Goal: Task Accomplishment & Management: Complete application form

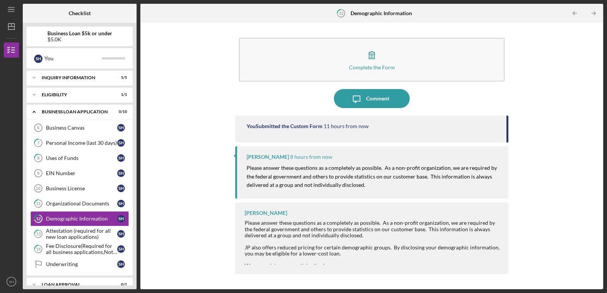
scroll to position [32, 0]
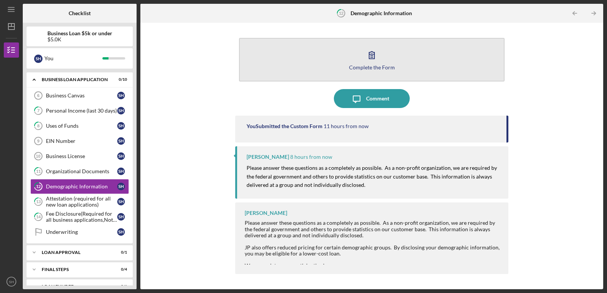
click at [365, 76] on button "Complete the Form Form" at bounding box center [372, 60] width 266 height 44
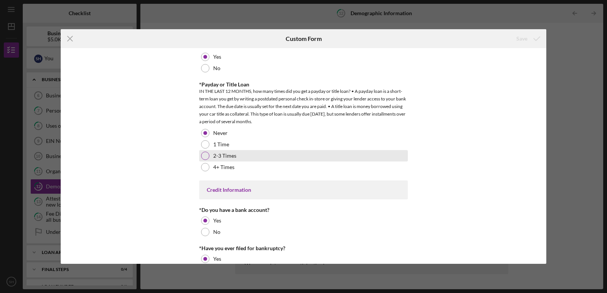
scroll to position [1540, 0]
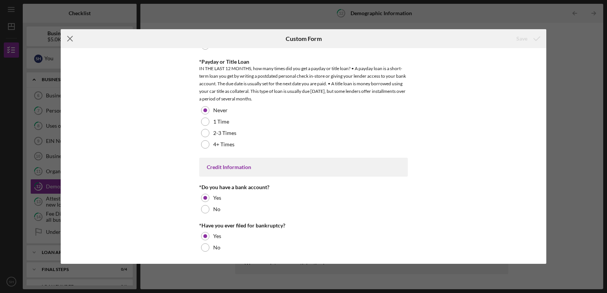
click at [65, 36] on icon "Icon/Menu Close" at bounding box center [70, 38] width 19 height 19
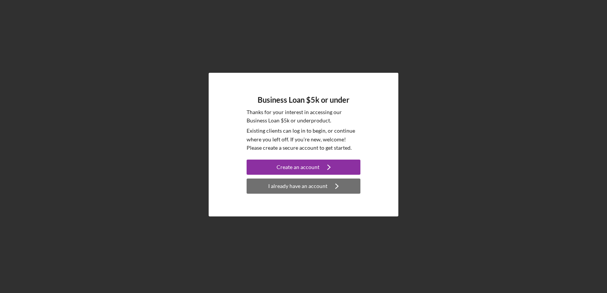
click at [305, 187] on div "I already have an account" at bounding box center [297, 186] width 59 height 15
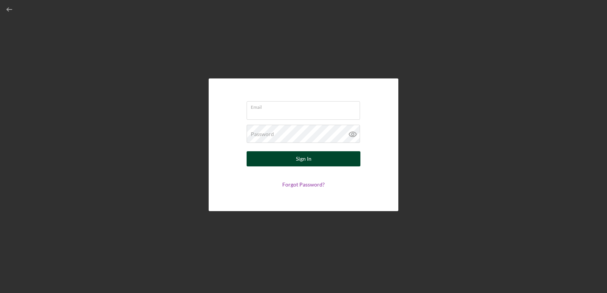
type input "[PERSON_NAME][EMAIL_ADDRESS][DOMAIN_NAME]"
click at [307, 160] on div "Sign In" at bounding box center [304, 158] width 16 height 15
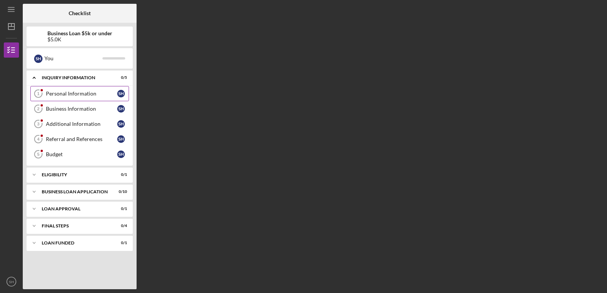
click at [77, 90] on link "Personal Information 1 Personal Information S H" at bounding box center [79, 93] width 99 height 15
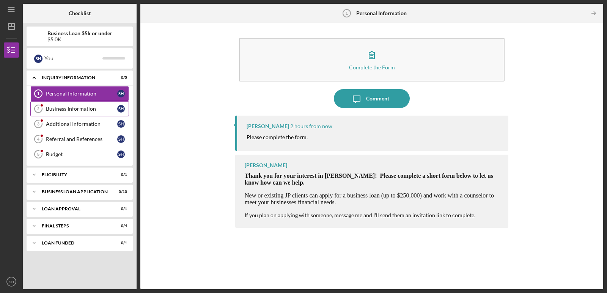
click at [76, 108] on div "Business Information" at bounding box center [81, 109] width 71 height 6
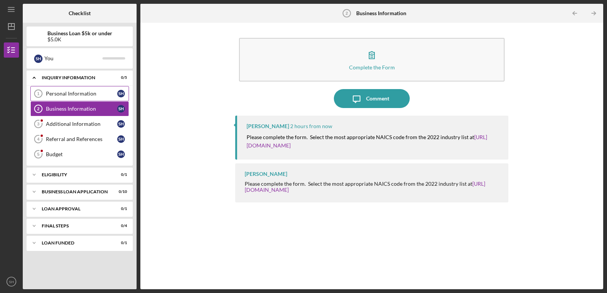
click at [80, 94] on div "Personal Information" at bounding box center [81, 94] width 71 height 6
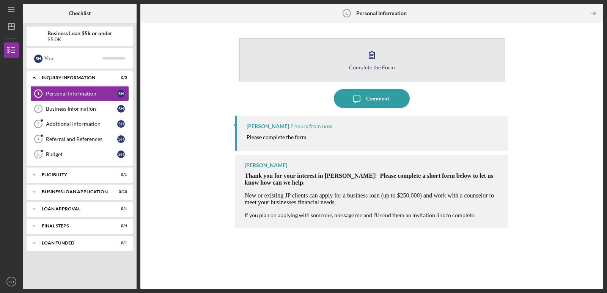
click at [371, 59] on icon "button" at bounding box center [371, 55] width 19 height 19
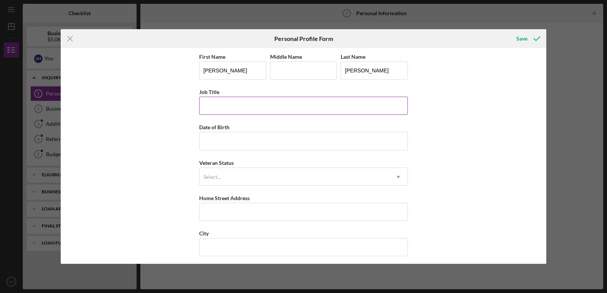
click at [298, 105] on input "Job Title" at bounding box center [303, 106] width 209 height 18
type input "Owner"
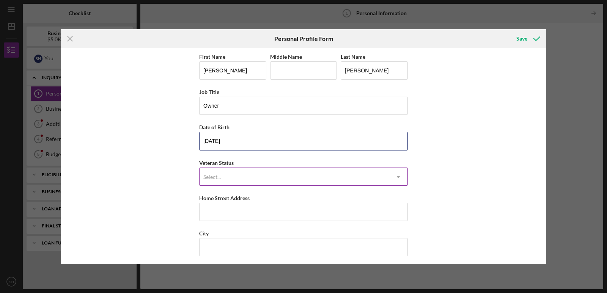
type input "[DATE]"
click at [302, 177] on div "Select..." at bounding box center [295, 176] width 190 height 17
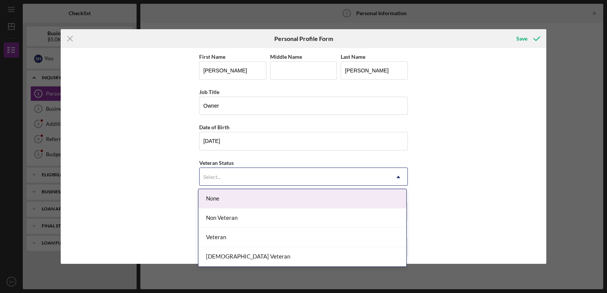
click at [294, 201] on div "None" at bounding box center [302, 198] width 208 height 19
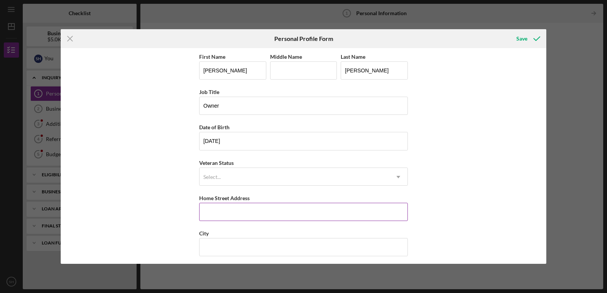
click at [289, 206] on input "Home Street Address" at bounding box center [303, 212] width 209 height 18
type input "[STREET_ADDRESS]"
type input "[PERSON_NAME]"
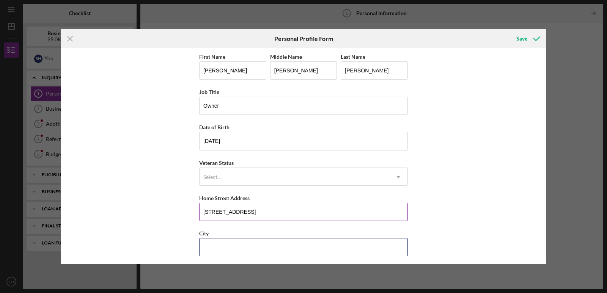
type input "FLORISSANT"
type input "MO"
type input "63031"
type input "[GEOGRAPHIC_DATA]"
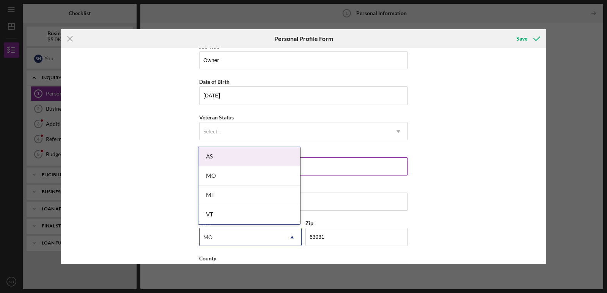
scroll to position [74, 0]
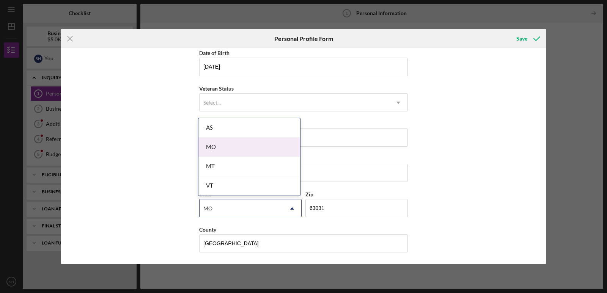
click at [258, 153] on div "MO" at bounding box center [249, 147] width 102 height 19
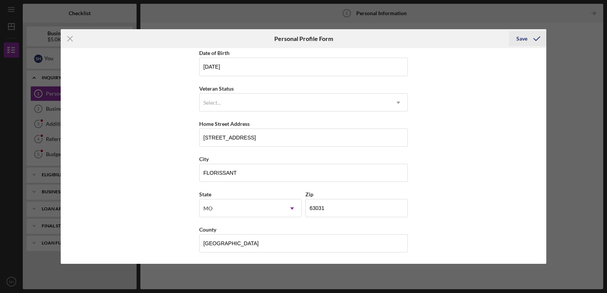
click at [522, 39] on div "Save" at bounding box center [521, 38] width 11 height 15
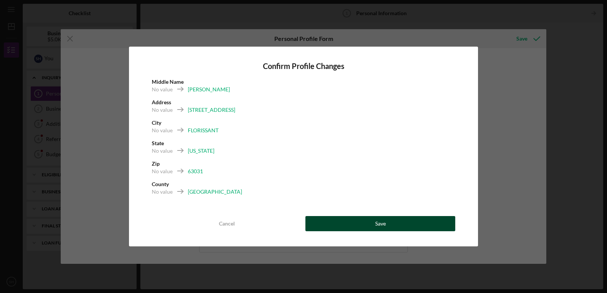
click at [370, 227] on button "Save" at bounding box center [380, 223] width 150 height 15
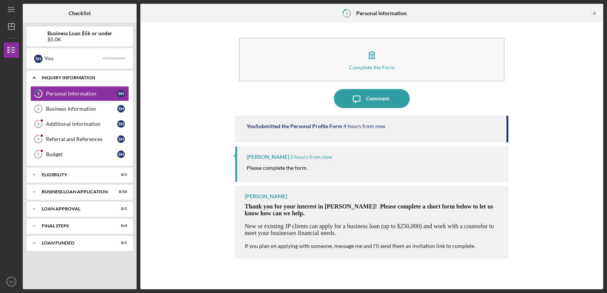
click at [92, 79] on div "INQUIRY INFORMATION" at bounding box center [83, 78] width 82 height 5
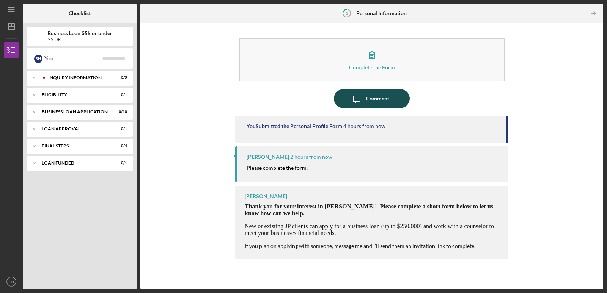
click at [345, 107] on button "Icon/Message Comment" at bounding box center [372, 98] width 76 height 19
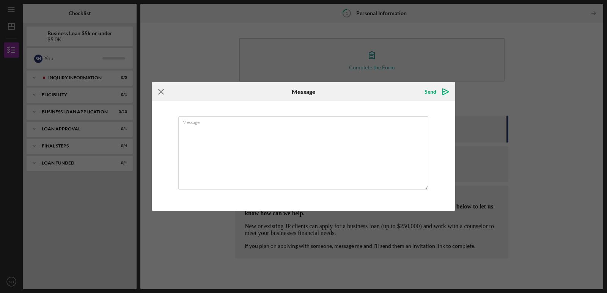
click at [165, 90] on icon "Icon/Menu Close" at bounding box center [161, 91] width 19 height 19
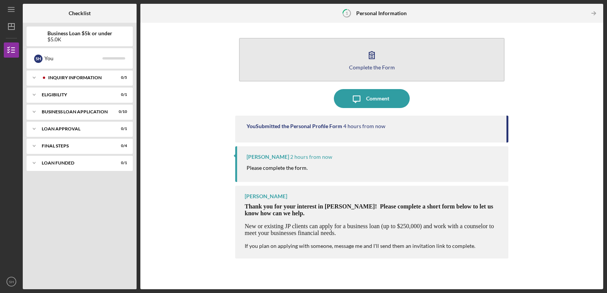
click at [370, 58] on icon "button" at bounding box center [371, 55] width 19 height 19
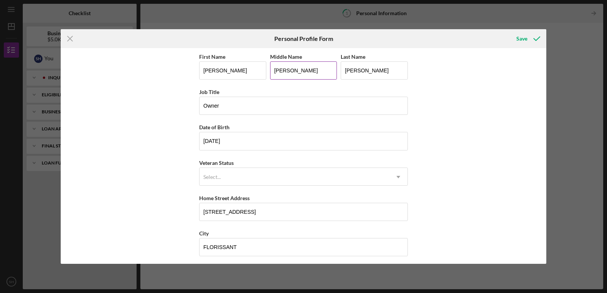
click at [321, 72] on input "[PERSON_NAME]" at bounding box center [303, 70] width 67 height 18
drag, startPoint x: 321, startPoint y: 72, endPoint x: 131, endPoint y: 88, distance: 190.4
click at [131, 89] on div "First Name [PERSON_NAME] Middle Name [PERSON_NAME] Last Name [PERSON_NAME] Job …" at bounding box center [304, 156] width 486 height 216
type input "d"
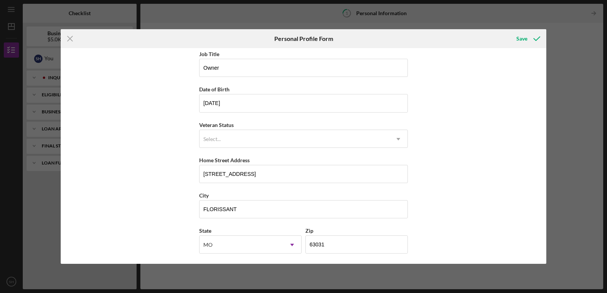
scroll to position [74, 0]
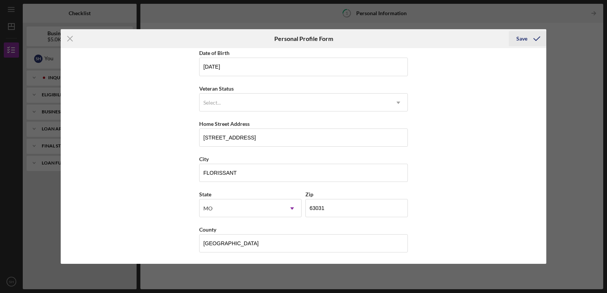
type input "D"
click at [524, 35] on div "Save" at bounding box center [521, 38] width 11 height 15
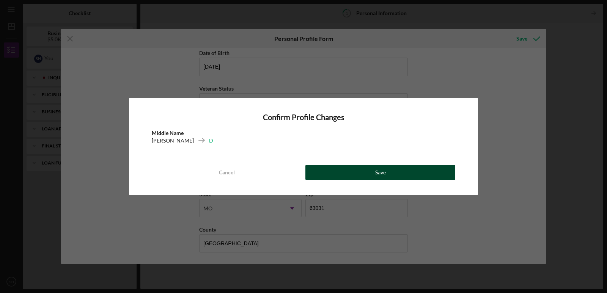
click at [441, 174] on button "Save" at bounding box center [380, 172] width 150 height 15
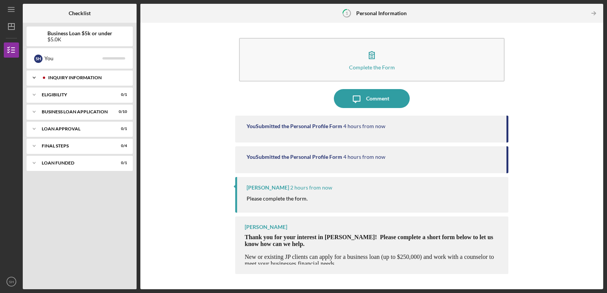
click at [80, 76] on div "INQUIRY INFORMATION" at bounding box center [85, 78] width 75 height 5
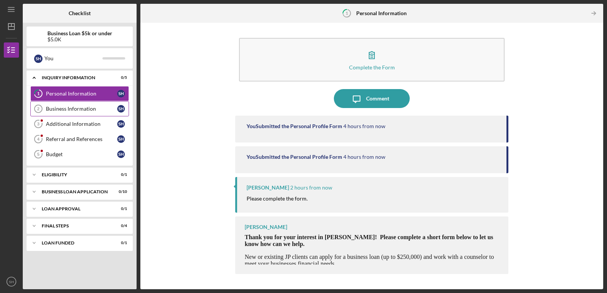
click at [78, 109] on div "Business Information" at bounding box center [81, 109] width 71 height 6
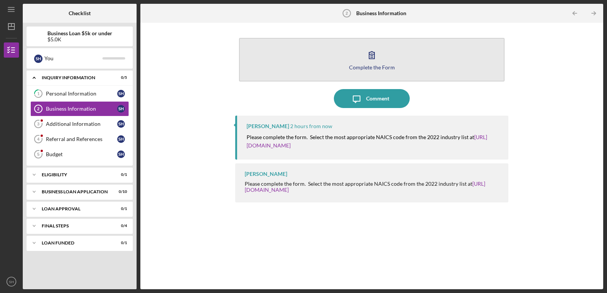
click at [368, 67] on div "Complete the Form" at bounding box center [372, 68] width 46 height 6
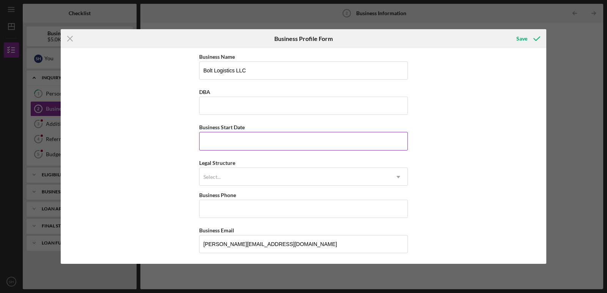
click at [308, 138] on input "Business Start Date" at bounding box center [303, 141] width 209 height 18
type input "[DATE]"
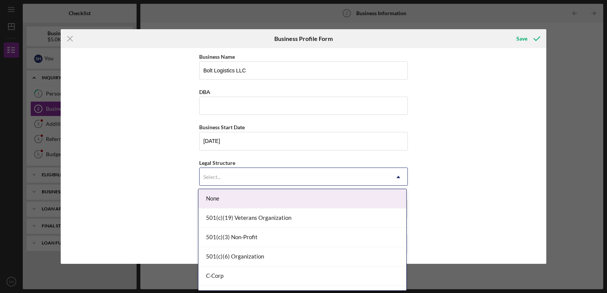
click at [249, 173] on div "Select..." at bounding box center [295, 176] width 190 height 17
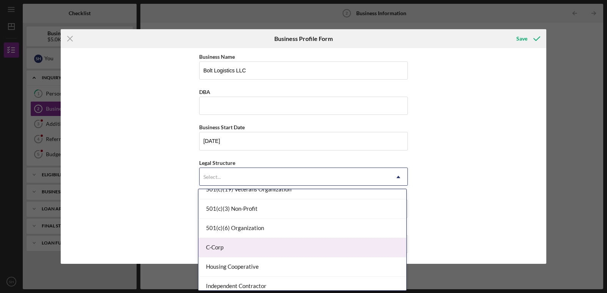
scroll to position [38, 0]
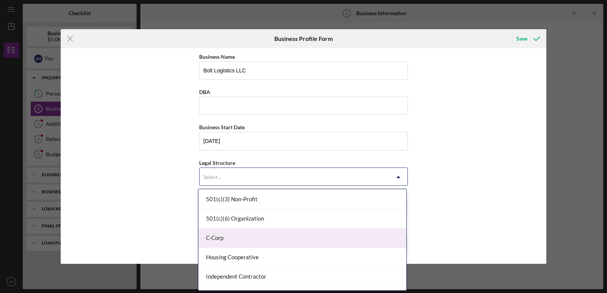
click at [238, 239] on div "C-Corp" at bounding box center [302, 238] width 208 height 19
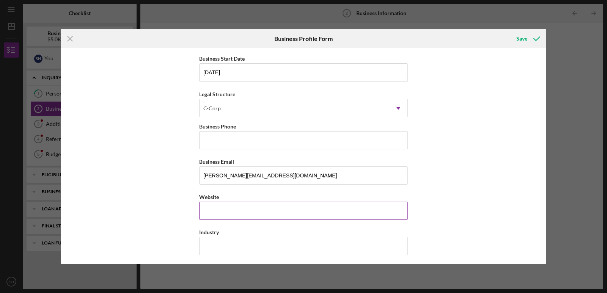
scroll to position [76, 0]
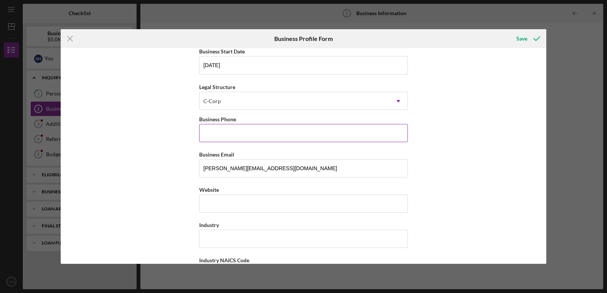
click at [241, 133] on input "Business Phone" at bounding box center [303, 133] width 209 height 18
type input "[PHONE_NUMBER]"
type input "[STREET_ADDRESS]"
type input "FLORISSANT"
type input "MO"
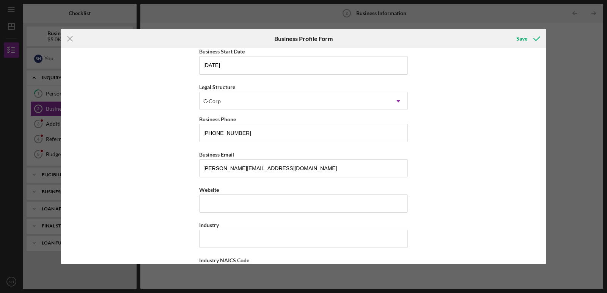
type input "63031"
type input "MO"
type input "[PHONE_NUMBER]"
click at [246, 208] on input "Website" at bounding box center [303, 204] width 209 height 18
click at [238, 247] on input "Industry" at bounding box center [303, 239] width 209 height 18
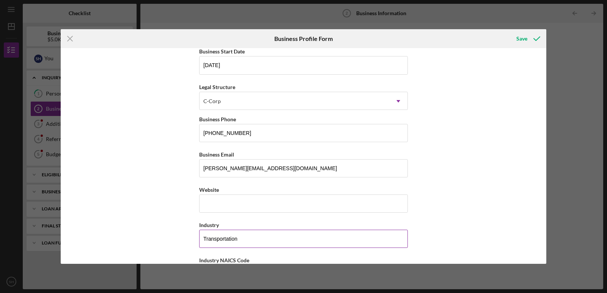
type input "Transportation"
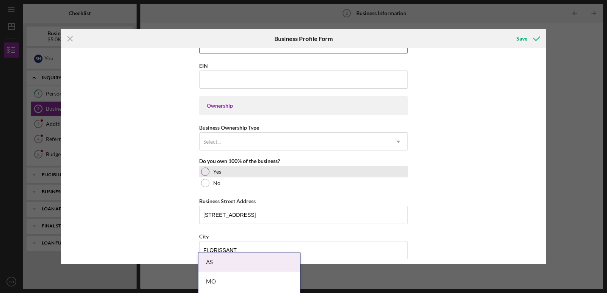
scroll to position [308, 0]
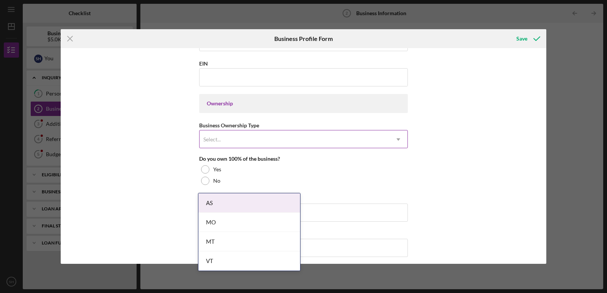
click at [308, 139] on div "Select..." at bounding box center [295, 139] width 190 height 17
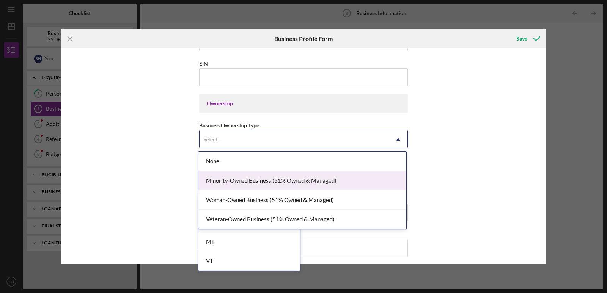
click at [256, 184] on div "Minority-Owned Business (51% Owned & Managed)" at bounding box center [302, 180] width 208 height 19
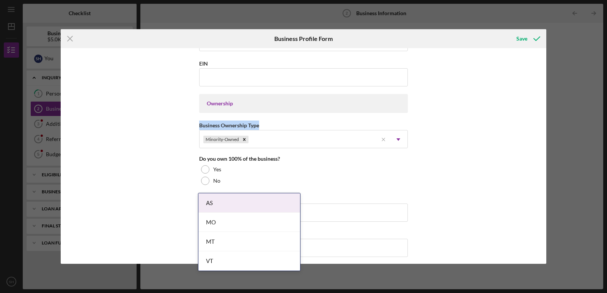
click at [499, 113] on div "Business Name Bolt Logistics LLC DBA Business Start Date [DATE] Legal Structure…" at bounding box center [304, 156] width 486 height 216
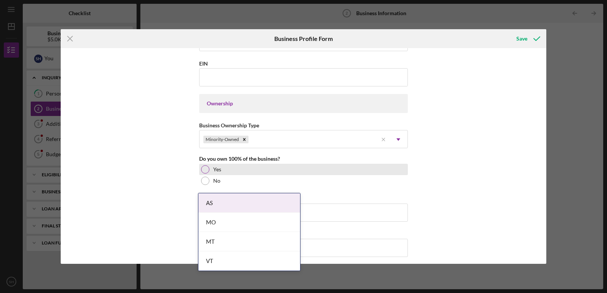
click at [203, 171] on div at bounding box center [205, 169] width 8 height 8
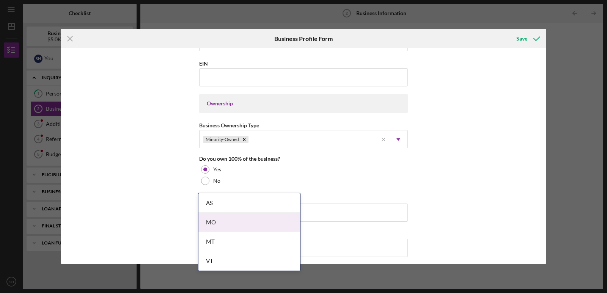
scroll to position [436, 0]
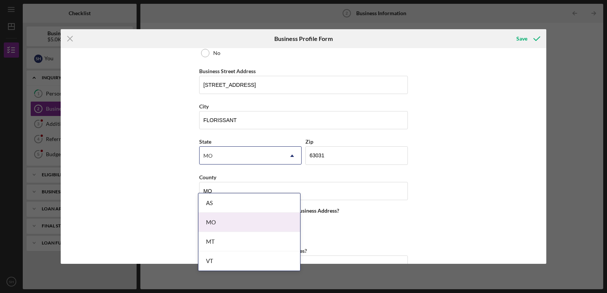
click at [221, 221] on body "Icon/Menu Business Information 2 Business Information Checklist Business Loan $…" at bounding box center [303, 146] width 607 height 293
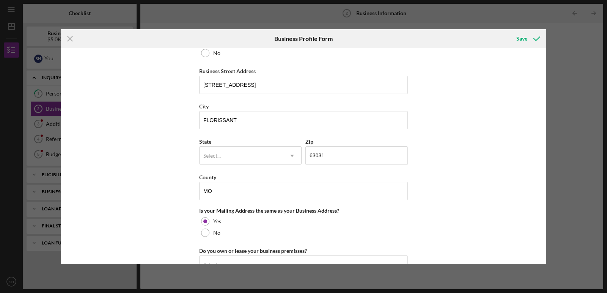
click at [534, 79] on div "Business Name Bolt Logistics LLC DBA Business Start Date [DATE] Legal Structure…" at bounding box center [304, 156] width 486 height 216
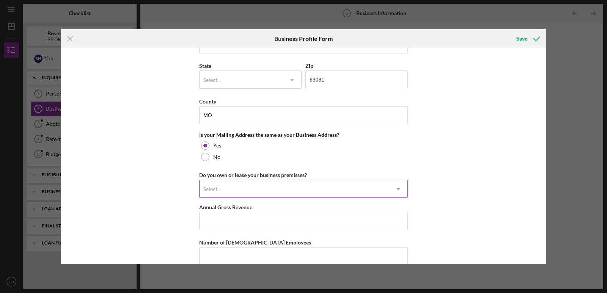
click at [303, 193] on div "Select..." at bounding box center [295, 189] width 190 height 17
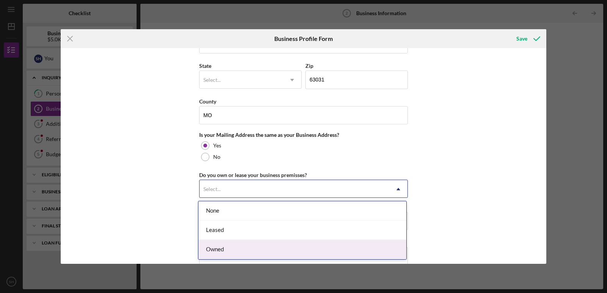
click at [270, 250] on div "Owned" at bounding box center [302, 249] width 208 height 19
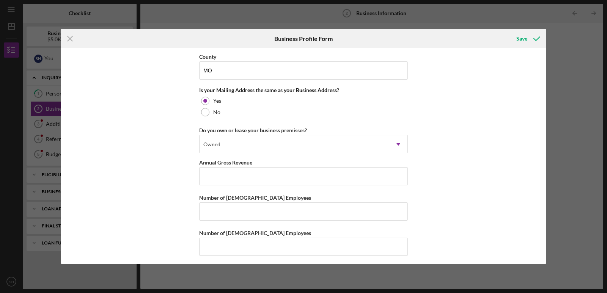
scroll to position [560, 0]
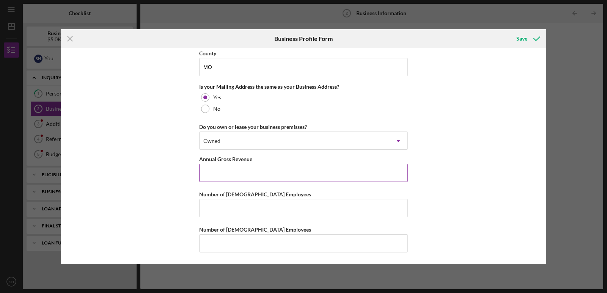
drag, startPoint x: 248, startPoint y: 201, endPoint x: 212, endPoint y: 177, distance: 43.0
click at [212, 177] on input "Annual Gross Revenue" at bounding box center [303, 173] width 209 height 18
type input "$360,000"
type input "2"
type input "0"
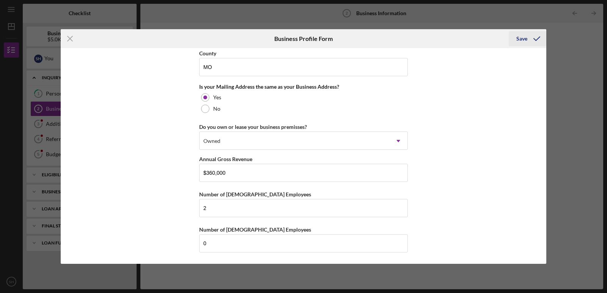
click at [530, 35] on icon "submit" at bounding box center [536, 38] width 19 height 19
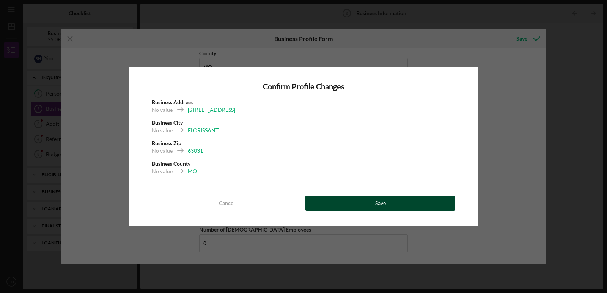
click at [412, 203] on button "Save" at bounding box center [380, 203] width 150 height 15
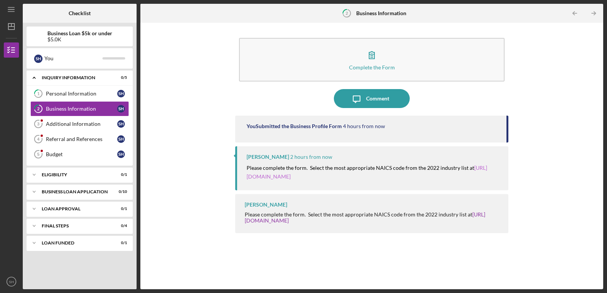
click at [295, 179] on link "[URL][DOMAIN_NAME]" at bounding box center [367, 172] width 241 height 15
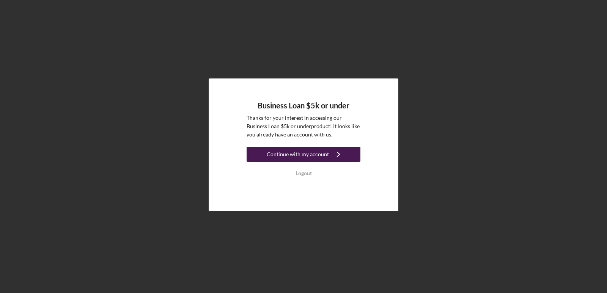
click at [303, 157] on div "Continue with my account" at bounding box center [298, 154] width 62 height 15
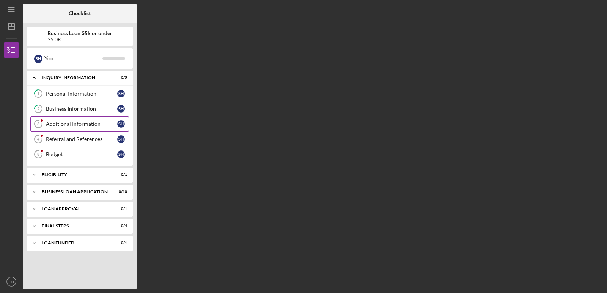
click at [76, 127] on link "Additional Information 3 Additional Information S H" at bounding box center [79, 123] width 99 height 15
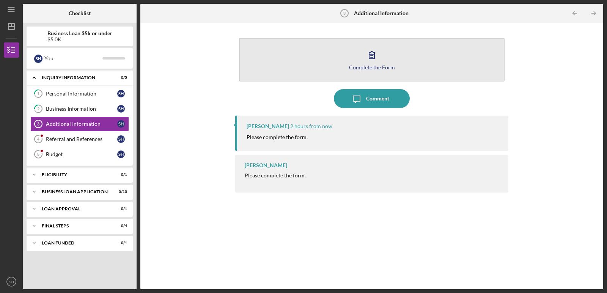
click at [362, 69] on div "Complete the Form" at bounding box center [372, 68] width 46 height 6
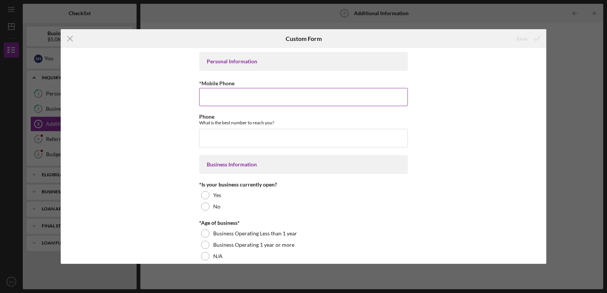
click at [268, 103] on input "*Mobile Phone" at bounding box center [303, 97] width 209 height 18
type input "(314) 357-0923"
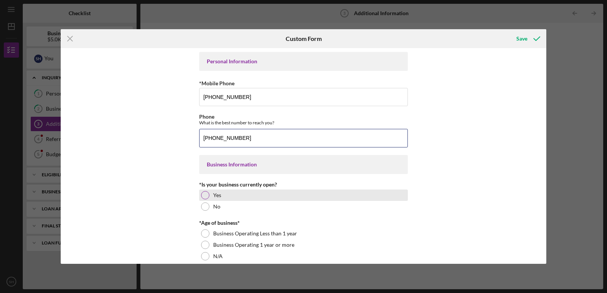
type input "(314) 357-0923"
click at [208, 197] on div at bounding box center [205, 195] width 8 height 8
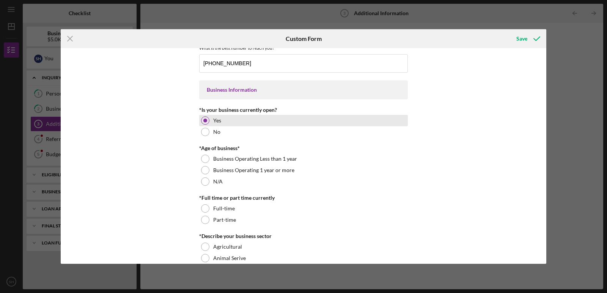
scroll to position [76, 0]
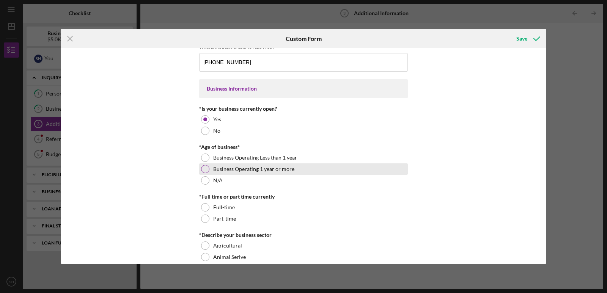
click at [204, 168] on div at bounding box center [205, 169] width 8 height 8
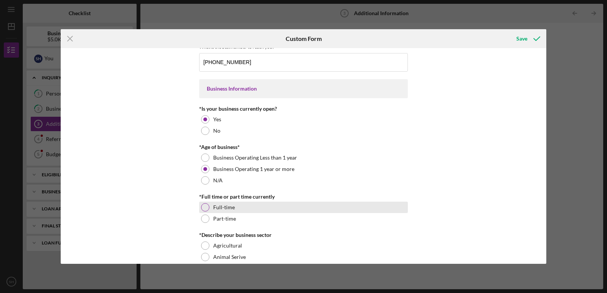
click at [209, 209] on div "Full-time" at bounding box center [303, 207] width 209 height 11
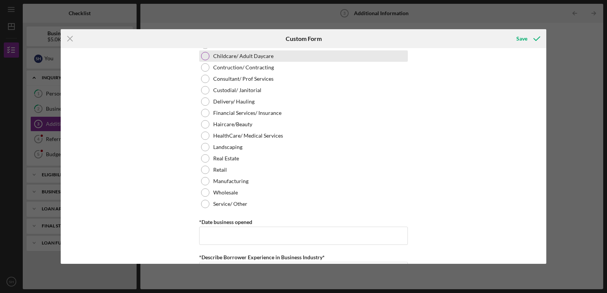
scroll to position [341, 0]
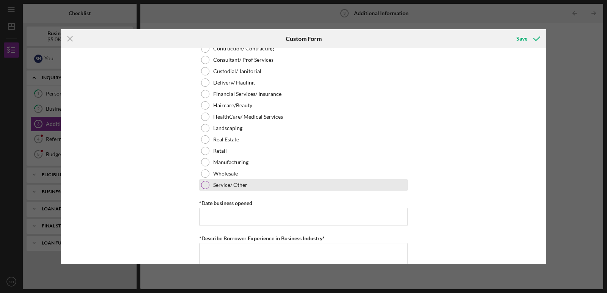
click at [206, 189] on div "Service/ Other" at bounding box center [303, 184] width 209 height 11
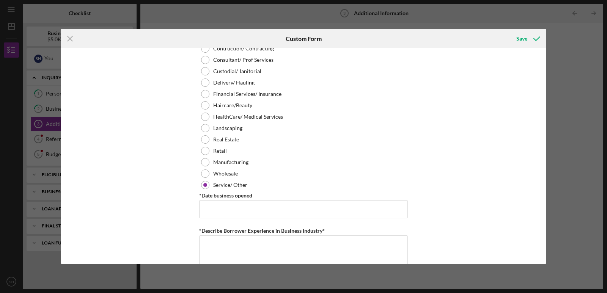
scroll to position [379, 0]
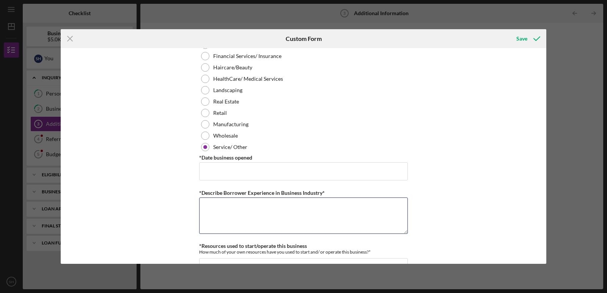
click at [225, 208] on textarea "*Describe Borrower Experience in Business Industry*" at bounding box center [303, 216] width 209 height 36
click at [248, 170] on input "*Date business opened" at bounding box center [303, 171] width 209 height 18
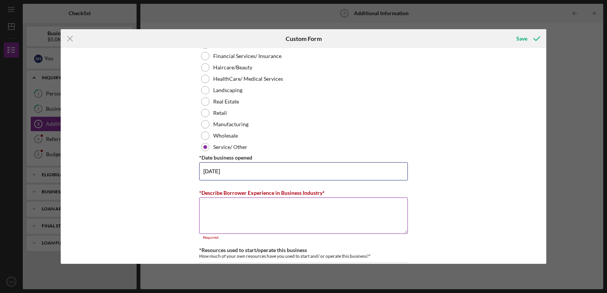
type input "[DATE]"
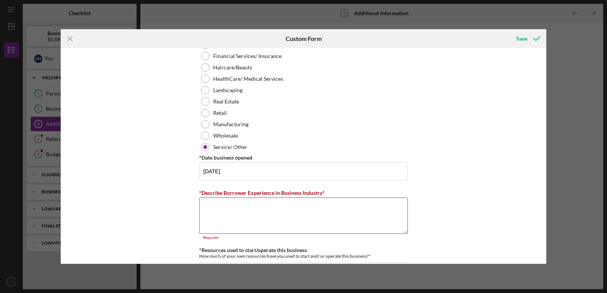
click at [249, 205] on textarea "*Describe Borrower Experience in Business Industry*" at bounding box center [303, 216] width 209 height 36
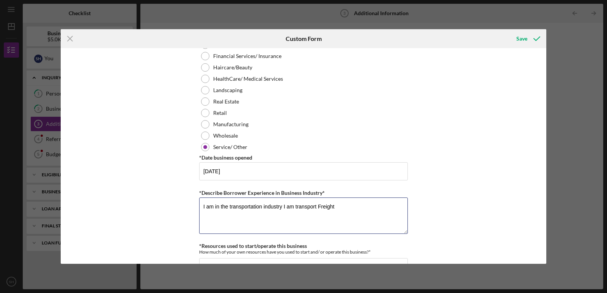
scroll to position [417, 0]
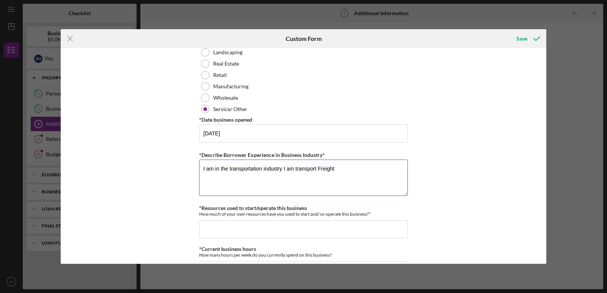
click at [294, 170] on textarea "I am in the transportation industry I am transport Freight" at bounding box center [303, 178] width 209 height 36
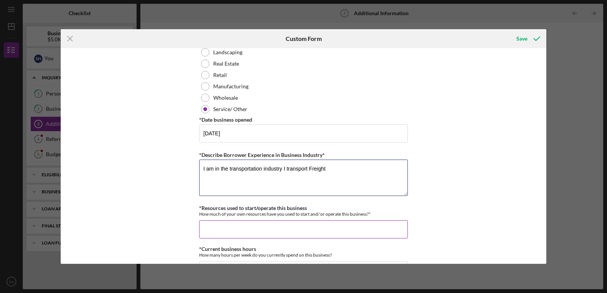
type textarea "I am in the transportation industry I transport Freight"
click at [264, 223] on input "*Resources used to start/operate this business" at bounding box center [303, 229] width 209 height 18
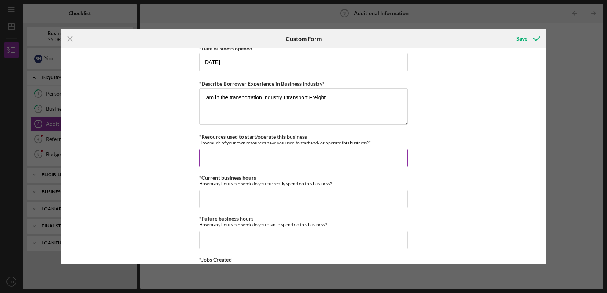
scroll to position [493, 0]
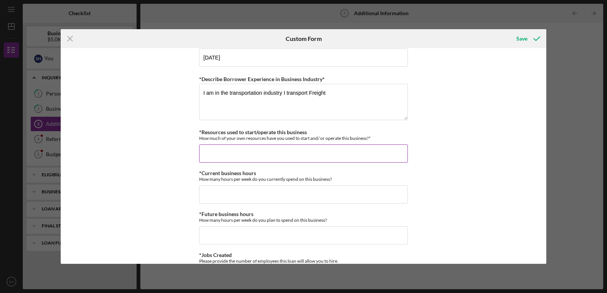
click at [273, 153] on input "*Resources used to start/operate this business" at bounding box center [303, 154] width 209 height 18
type input "$1"
type input "$1,000"
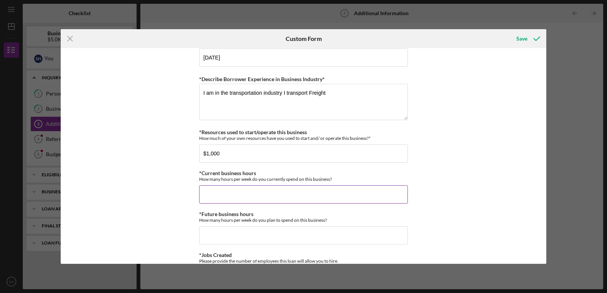
click at [274, 200] on input "*Current business hours" at bounding box center [303, 195] width 209 height 18
type input "120"
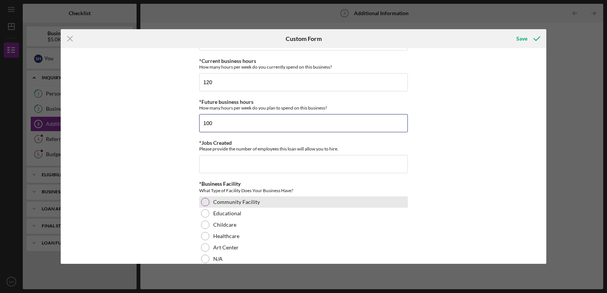
scroll to position [607, 0]
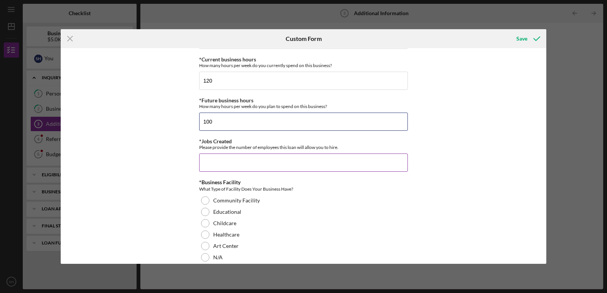
type input "100"
click at [264, 159] on input "*Jobs Created" at bounding box center [303, 163] width 209 height 18
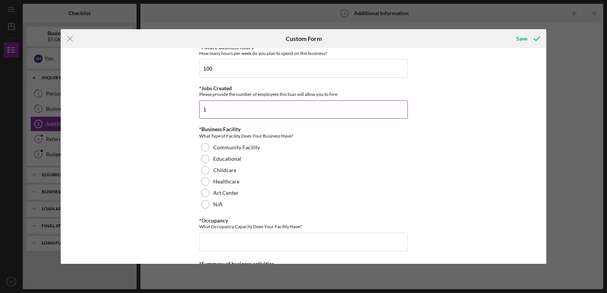
scroll to position [683, 0]
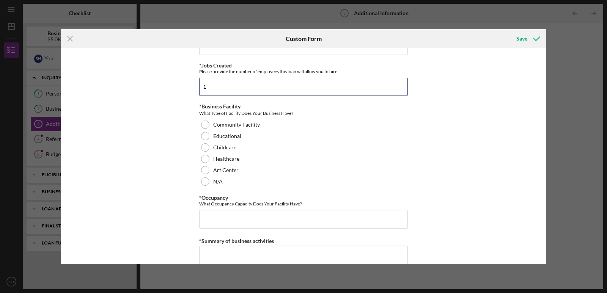
type input "1"
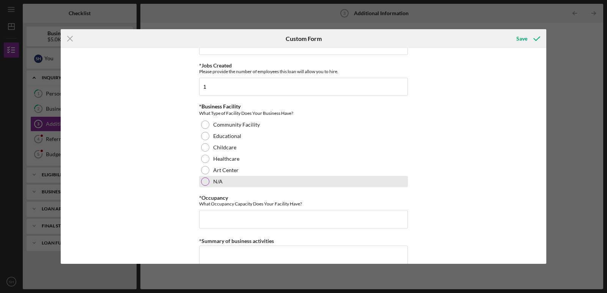
click at [205, 185] on div at bounding box center [205, 182] width 8 height 8
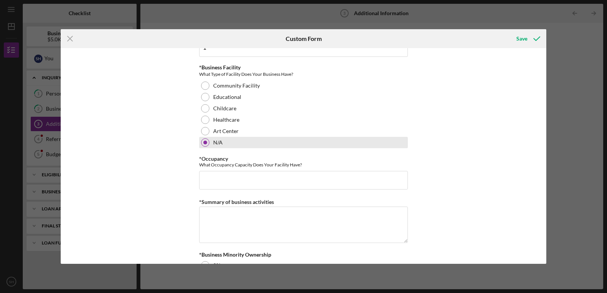
scroll to position [797, 0]
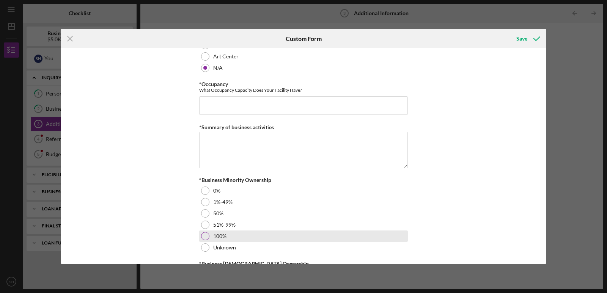
drag, startPoint x: 211, startPoint y: 229, endPoint x: 208, endPoint y: 233, distance: 5.6
click at [210, 230] on div "51%-99%" at bounding box center [303, 224] width 209 height 11
click at [207, 234] on div at bounding box center [205, 236] width 8 height 8
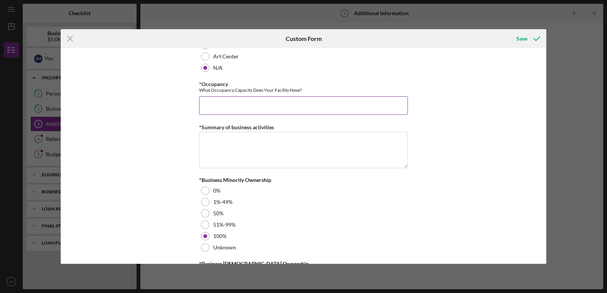
click at [263, 105] on input "*Occupancy" at bounding box center [303, 105] width 209 height 18
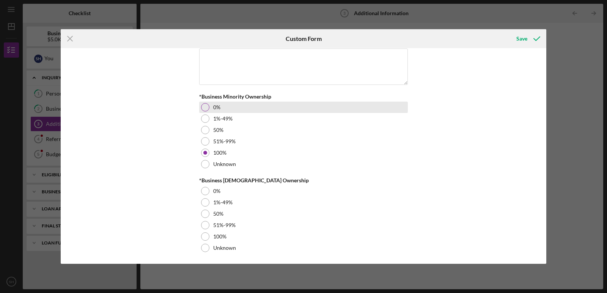
scroll to position [881, 0]
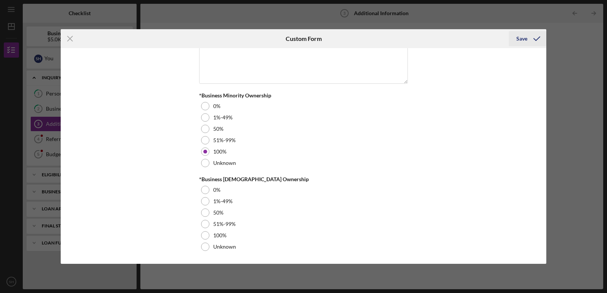
click at [529, 36] on icon "submit" at bounding box center [536, 38] width 19 height 19
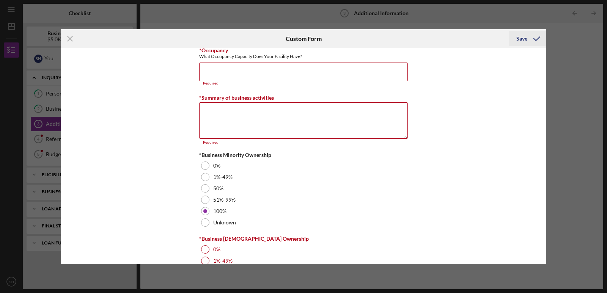
scroll to position [830, 0]
click at [250, 71] on input "*Occupancy" at bounding box center [303, 72] width 209 height 18
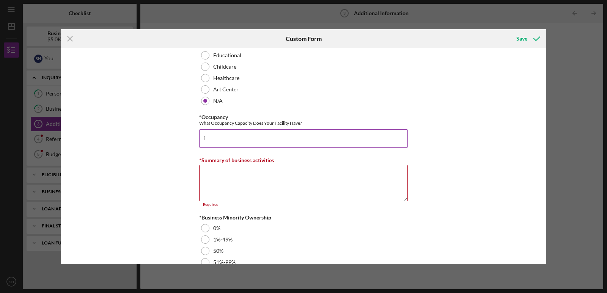
scroll to position [754, 0]
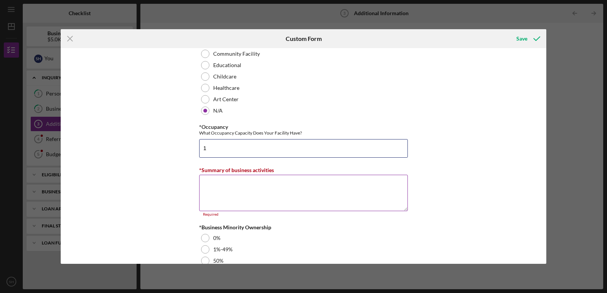
type input "1"
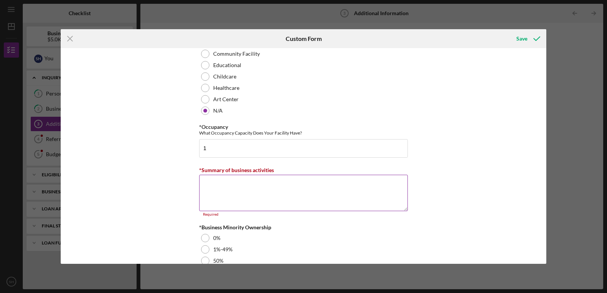
click at [222, 192] on textarea "*Summary of business activities" at bounding box center [303, 193] width 209 height 36
type textarea "N"
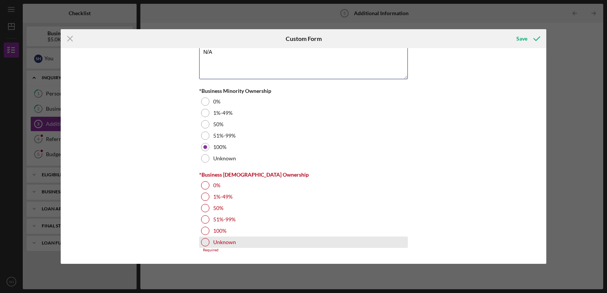
type textarea "N/A"
click at [205, 244] on div at bounding box center [205, 242] width 8 height 8
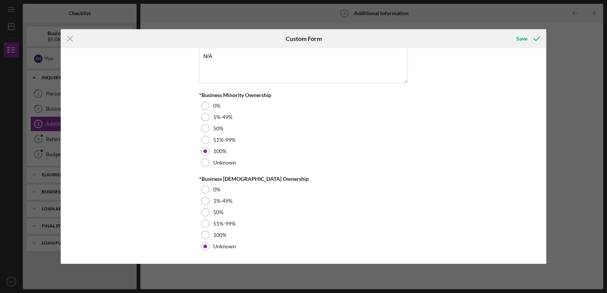
scroll to position [881, 0]
click at [522, 43] on div "Save" at bounding box center [521, 38] width 11 height 15
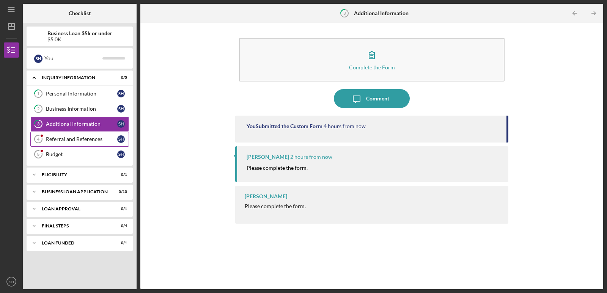
click at [87, 138] on div "Referral and References" at bounding box center [81, 139] width 71 height 6
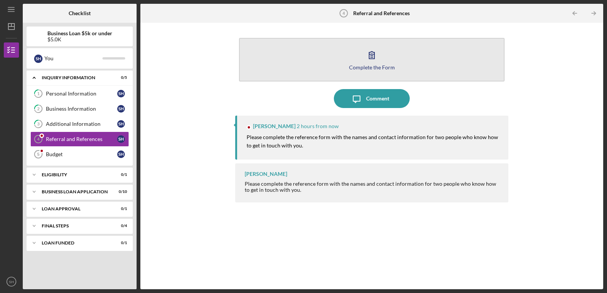
click at [376, 61] on icon "button" at bounding box center [371, 55] width 19 height 19
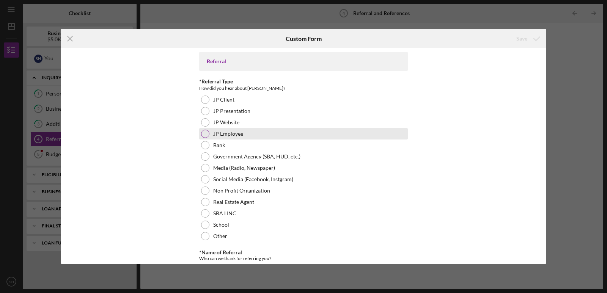
click at [209, 137] on div "JP Employee" at bounding box center [303, 133] width 209 height 11
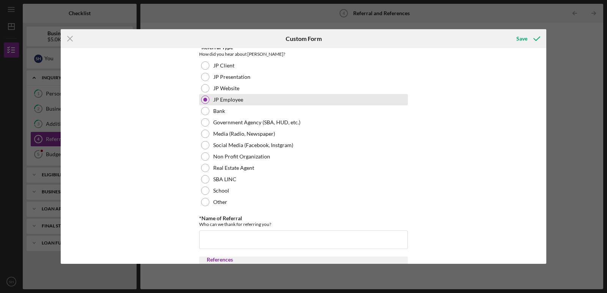
scroll to position [76, 0]
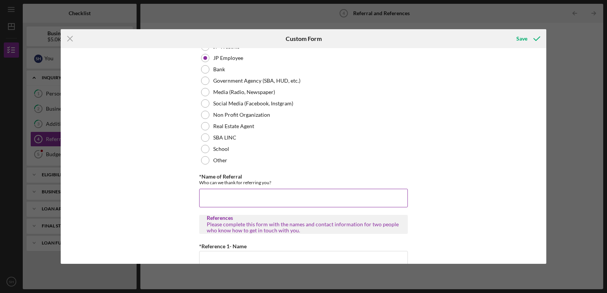
click at [206, 199] on input "*Name of Referral" at bounding box center [303, 198] width 209 height 18
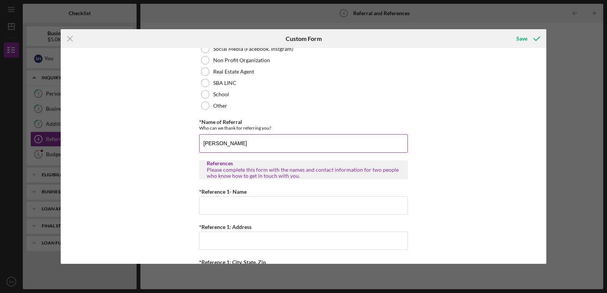
scroll to position [228, 0]
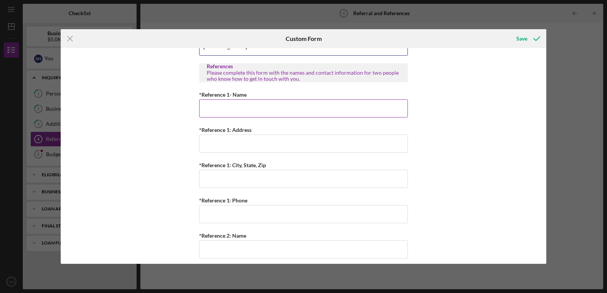
type input "[PERSON_NAME]"
click at [278, 96] on div "*Reference 1- Name" at bounding box center [303, 94] width 209 height 9
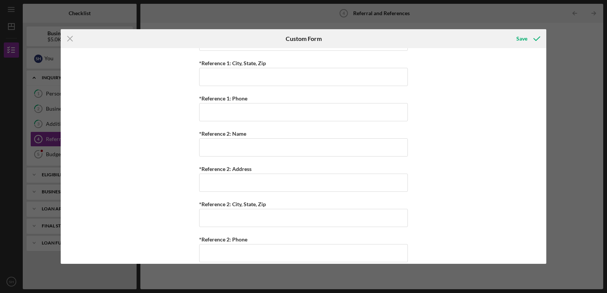
scroll to position [340, 0]
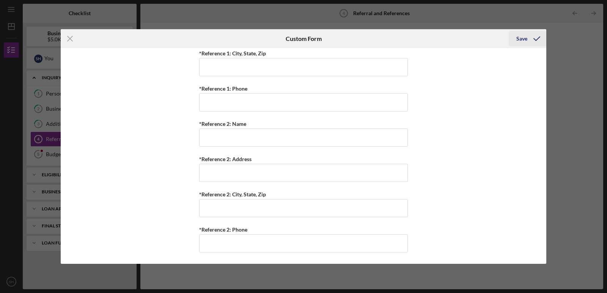
click at [517, 36] on div "Save" at bounding box center [521, 38] width 11 height 15
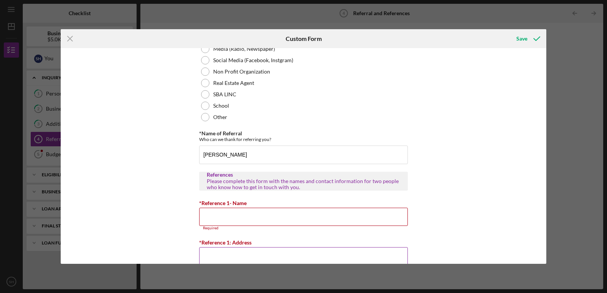
scroll to position [117, 0]
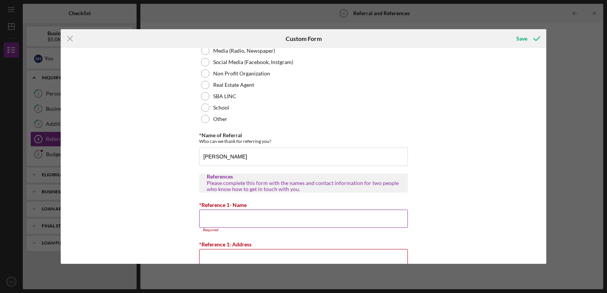
click at [230, 221] on input "*Reference 1- Name" at bounding box center [303, 219] width 209 height 18
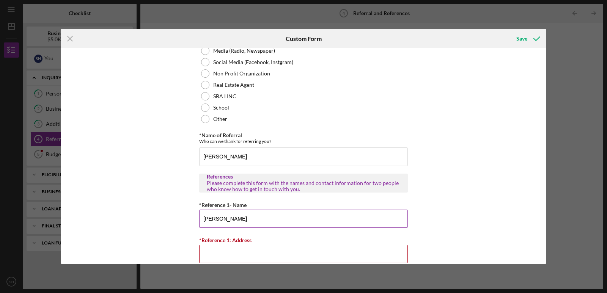
type input "Jolyna Tucker"
type input "7025 Richwood Ln"
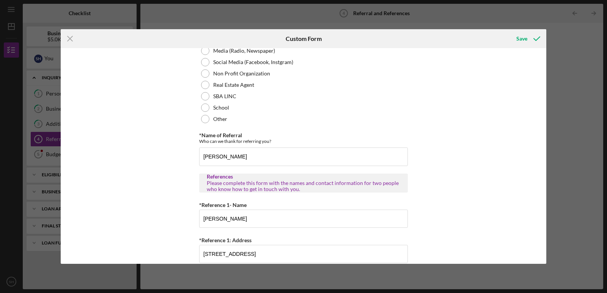
type input "Hazelwood"
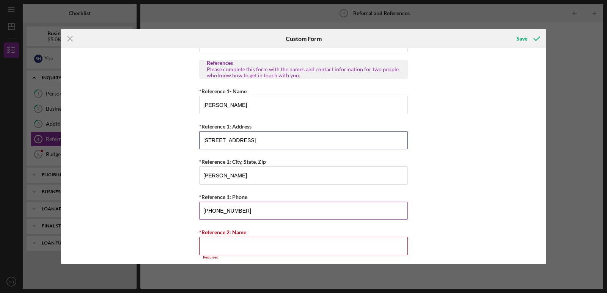
scroll to position [269, 0]
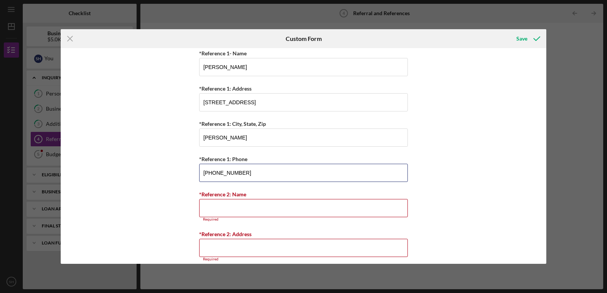
drag, startPoint x: 260, startPoint y: 173, endPoint x: 48, endPoint y: 199, distance: 213.3
click at [50, 199] on div "Icon/Menu Close Custom Form Save Referral *Referral Type How did you hear about…" at bounding box center [303, 146] width 607 height 293
type input "(314) 504-3741"
click at [243, 200] on input "*Reference 2: Name" at bounding box center [303, 208] width 209 height 18
type input "d"
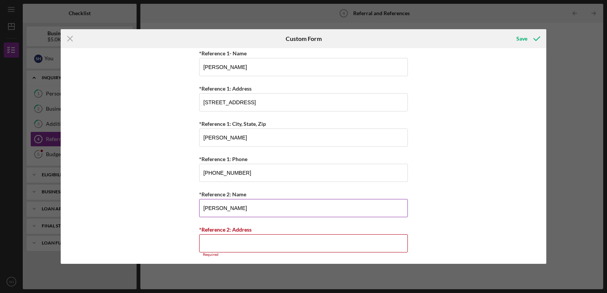
type input "Damon Batchman"
type input "7413 Chandler ave"
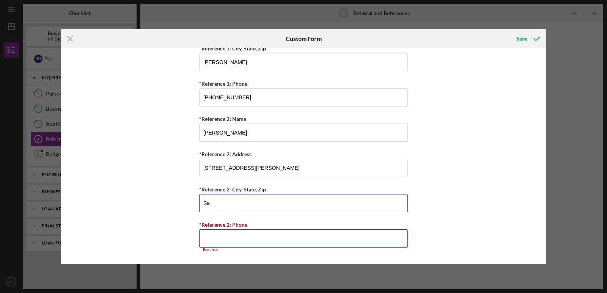
scroll to position [345, 0]
paste input "63136"
type input "Saint Louis MO 63136"
click at [252, 236] on input "*Reference 2: Phone" at bounding box center [303, 239] width 209 height 18
click at [422, 193] on div "Referral *Referral Type How did you hear about Justine PETERSEN? JP Client JP P…" at bounding box center [304, 156] width 486 height 216
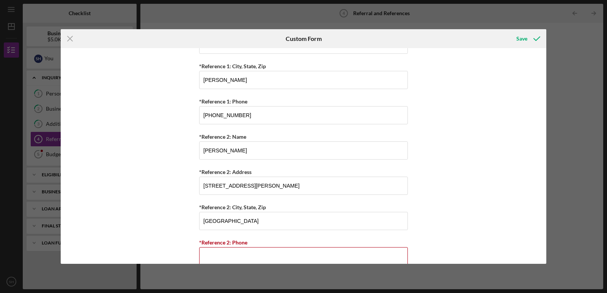
scroll to position [344, 0]
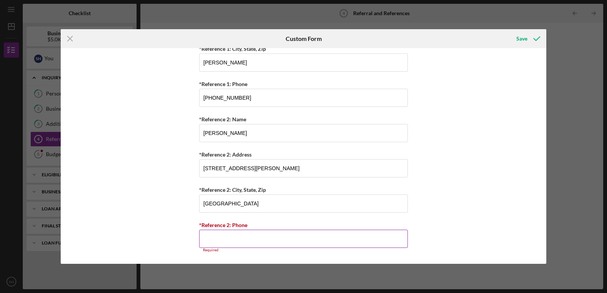
click at [282, 236] on input "*Reference 2: Phone" at bounding box center [303, 239] width 209 height 18
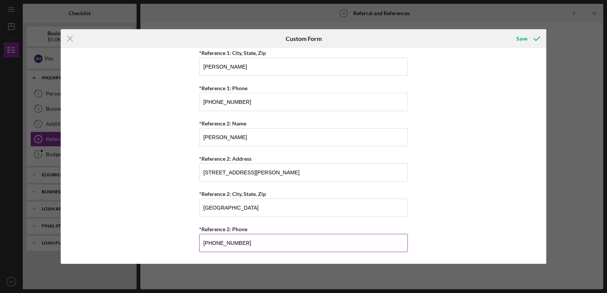
scroll to position [340, 0]
type input "(314) 220-4376"
click at [518, 40] on div "Save" at bounding box center [521, 38] width 11 height 15
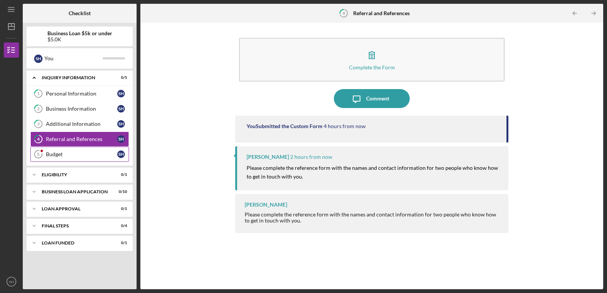
click at [42, 156] on icon "Budget 5" at bounding box center [38, 154] width 19 height 19
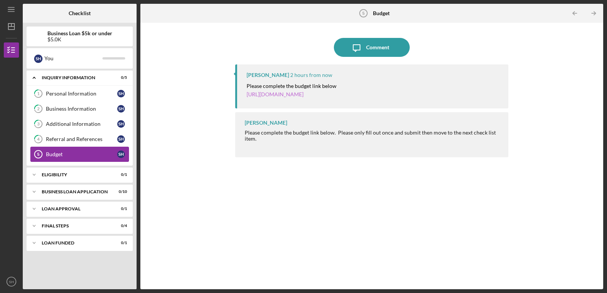
click at [304, 98] on link "https://justinepetersen.tfaforms.net/21?serviceID=a1gPC00000A1bFt" at bounding box center [275, 94] width 57 height 6
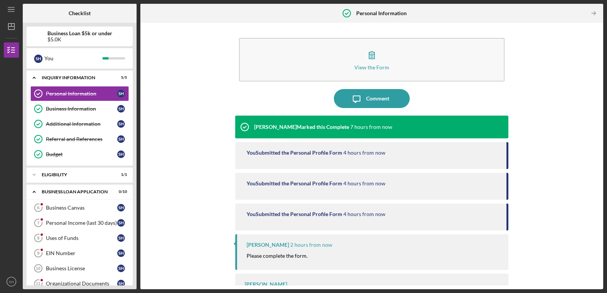
drag, startPoint x: 138, startPoint y: 91, endPoint x: 134, endPoint y: 114, distance: 23.9
click at [134, 114] on div "Checklist Business Loan $5k or under $5.0K S H You Icon/Expander INQUIRY INFORM…" at bounding box center [313, 147] width 581 height 286
drag, startPoint x: 601, startPoint y: 59, endPoint x: 595, endPoint y: 126, distance: 67.4
click at [595, 126] on div "View the Form Form Icon/Message Comment [PERSON_NAME] Marked this Complete 7 ho…" at bounding box center [371, 156] width 463 height 267
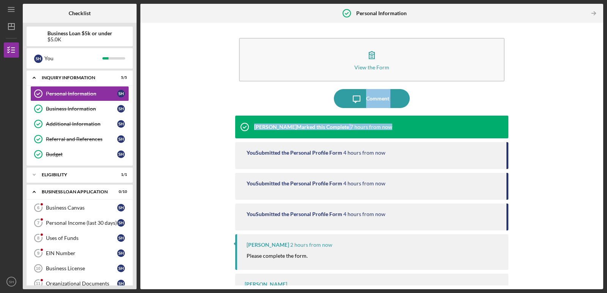
click at [515, 78] on div "View the Form Form Icon/Message Comment Franchot Cunningham Marked this Complet…" at bounding box center [371, 156] width 455 height 259
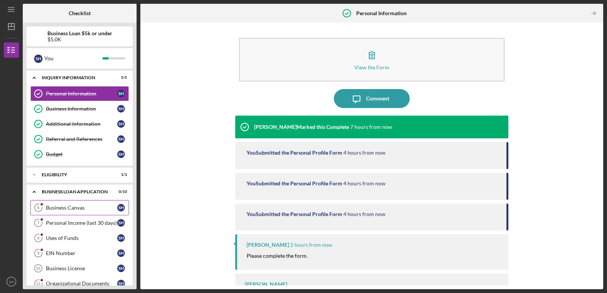
click at [69, 212] on link "Business Canvas 6 Business Canvas S H" at bounding box center [79, 207] width 99 height 15
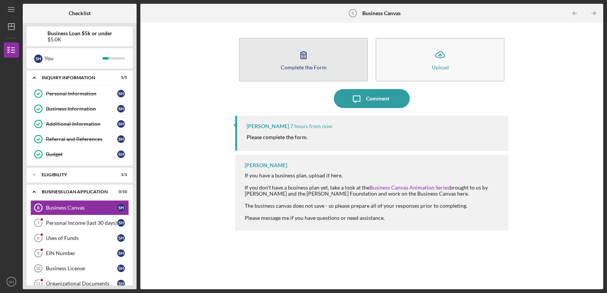
click at [322, 61] on button "Complete the Form Form" at bounding box center [303, 60] width 129 height 44
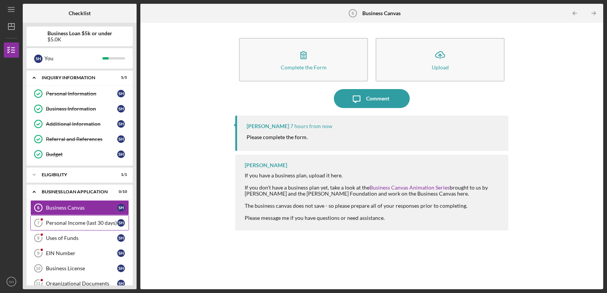
click at [100, 223] on div "Personal Income (last 30 days)" at bounding box center [81, 223] width 71 height 6
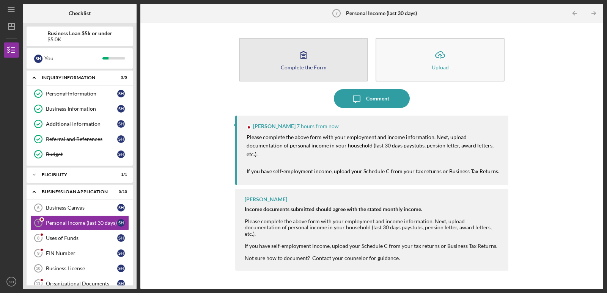
click at [297, 60] on icon "button" at bounding box center [303, 55] width 19 height 19
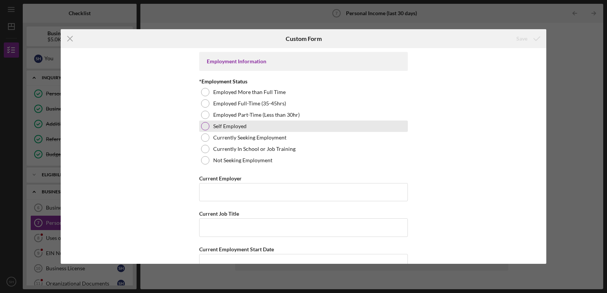
click at [205, 128] on div at bounding box center [205, 126] width 8 height 8
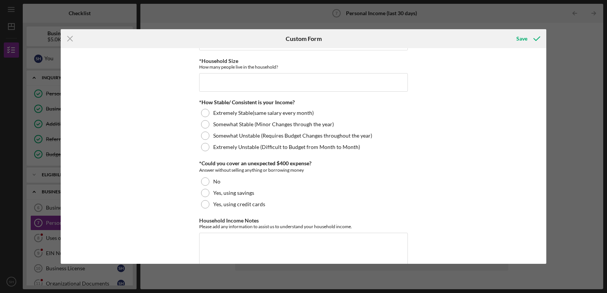
scroll to position [417, 0]
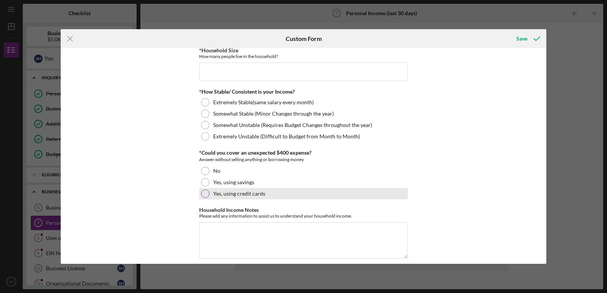
click at [203, 195] on div at bounding box center [205, 194] width 8 height 8
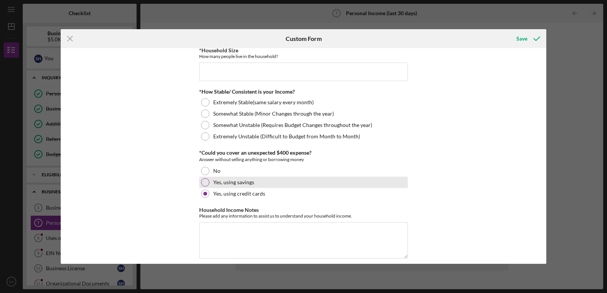
click at [204, 185] on div at bounding box center [205, 182] width 8 height 8
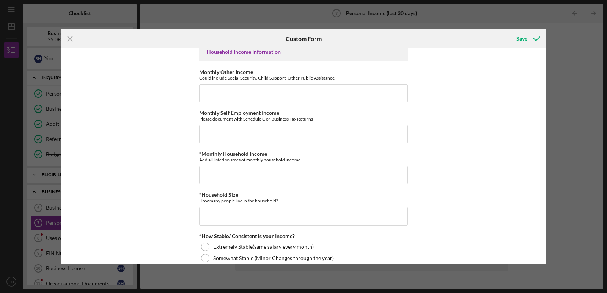
scroll to position [311, 0]
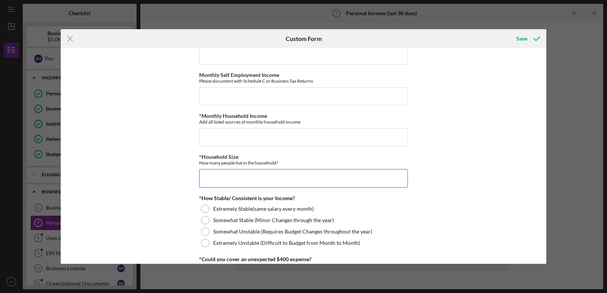
click at [234, 183] on input "*Household Size" at bounding box center [303, 178] width 209 height 18
type input "1"
click at [233, 131] on input "*Monthly Household Income" at bounding box center [303, 137] width 209 height 18
type input "$1"
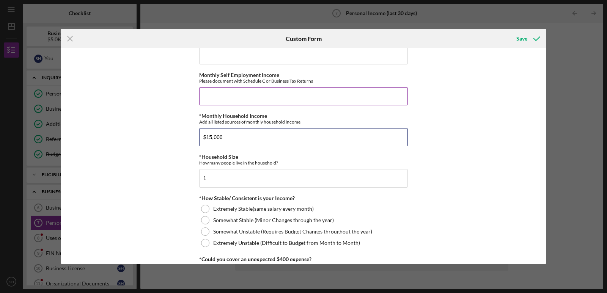
type input "$15,000"
click at [223, 94] on input "Monthly Self Employment Income" at bounding box center [303, 96] width 209 height 18
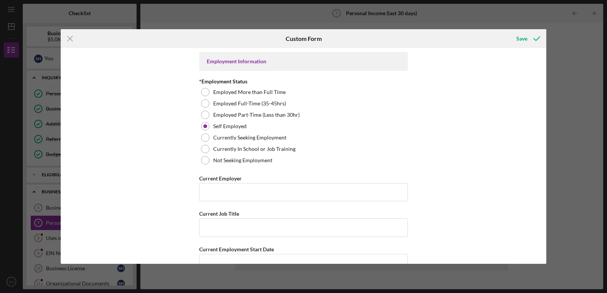
scroll to position [425, 0]
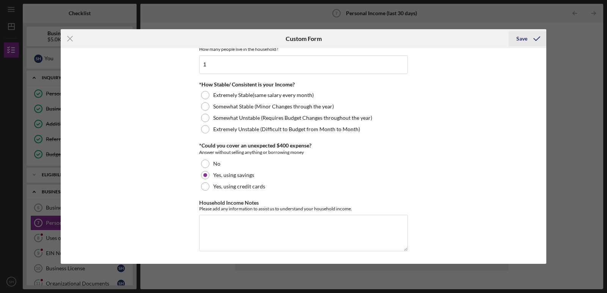
type input "$10,000"
click at [518, 42] on div "Save" at bounding box center [521, 38] width 11 height 15
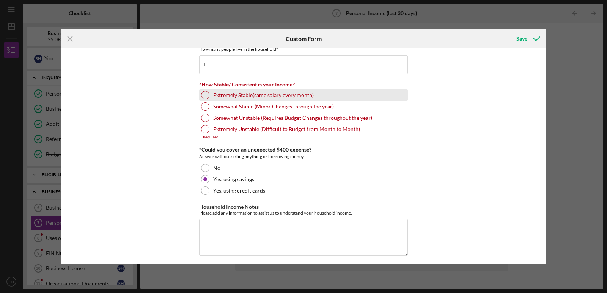
click at [199, 99] on div "Extremely Stable(same salary every month)" at bounding box center [303, 95] width 209 height 11
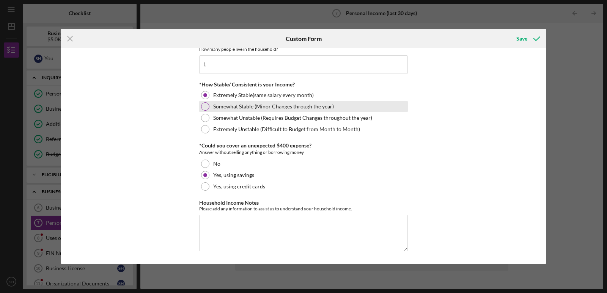
click at [203, 110] on div at bounding box center [205, 106] width 8 height 8
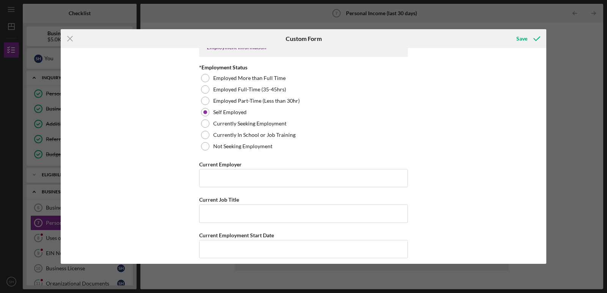
scroll to position [0, 0]
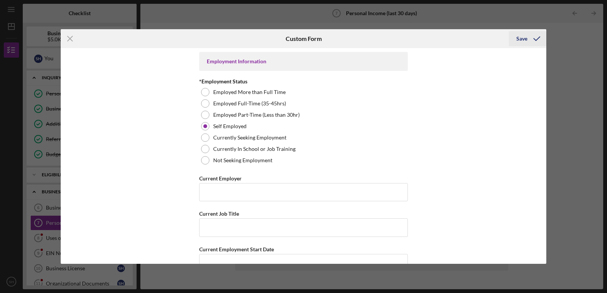
click at [526, 36] on div "Save" at bounding box center [521, 38] width 11 height 15
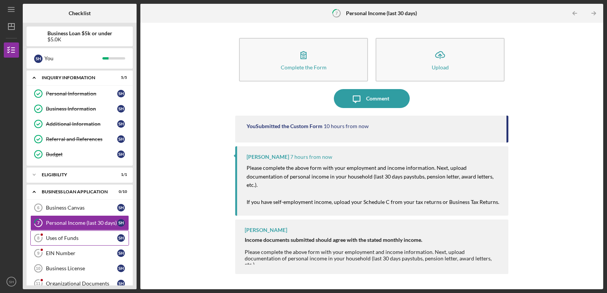
click at [60, 238] on div "Uses of Funds" at bounding box center [81, 238] width 71 height 6
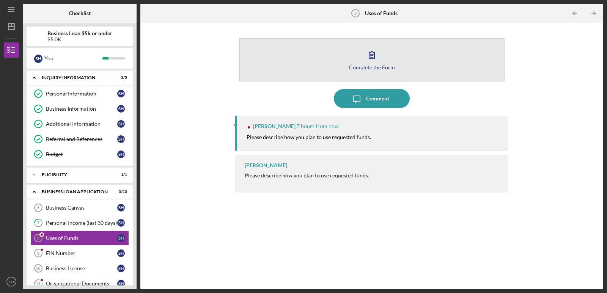
click at [329, 57] on button "Complete the Form Form" at bounding box center [372, 60] width 266 height 44
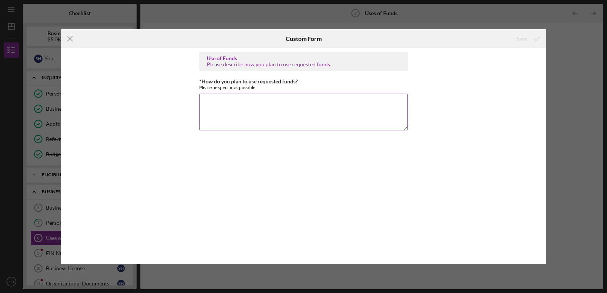
click at [317, 107] on textarea "*How do you plan to use requested funds?" at bounding box center [303, 112] width 209 height 36
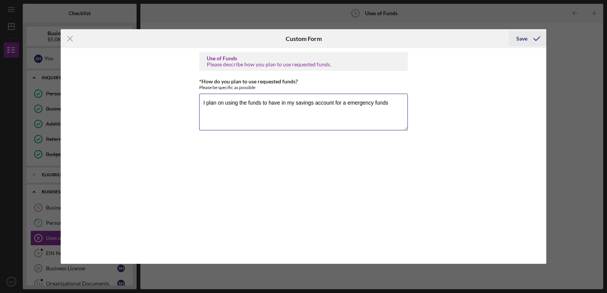
type textarea "I plan on using the funds to have in my savings account for a emergency funds"
click at [521, 40] on div "Save" at bounding box center [521, 38] width 11 height 15
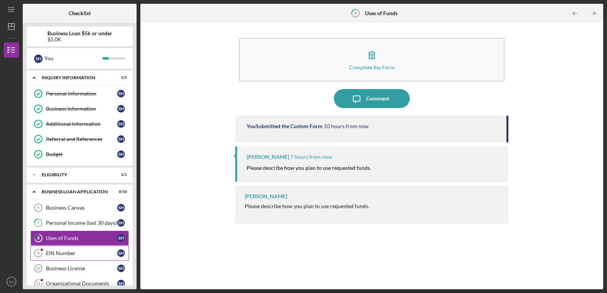
click at [60, 251] on div "EIN Number" at bounding box center [81, 253] width 71 height 6
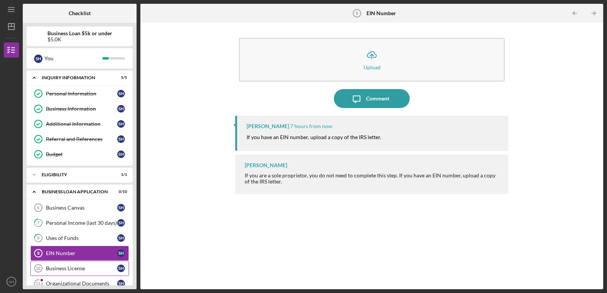
click at [74, 274] on link "Business License 10 Business License S H" at bounding box center [79, 268] width 99 height 15
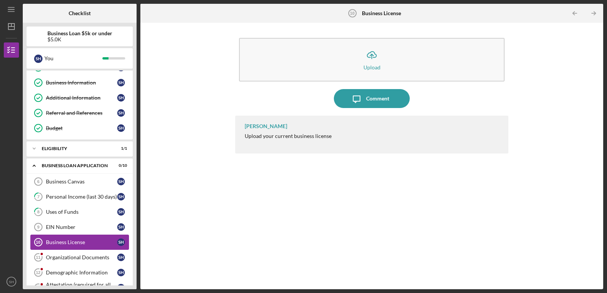
scroll to position [38, 0]
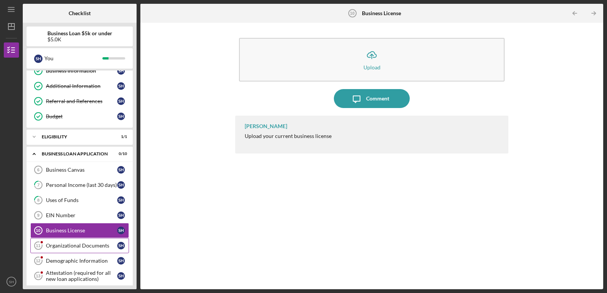
click at [83, 250] on link "Organizational Documents 11 Organizational Documents S H" at bounding box center [79, 245] width 99 height 15
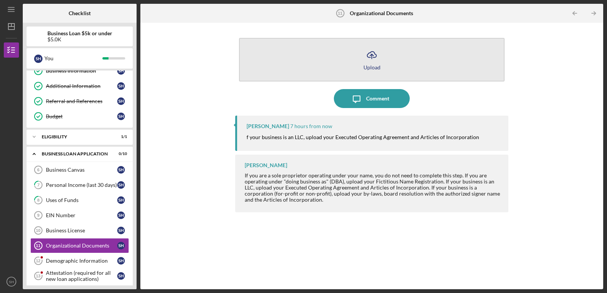
click at [370, 57] on icon "button" at bounding box center [371, 55] width 9 height 6
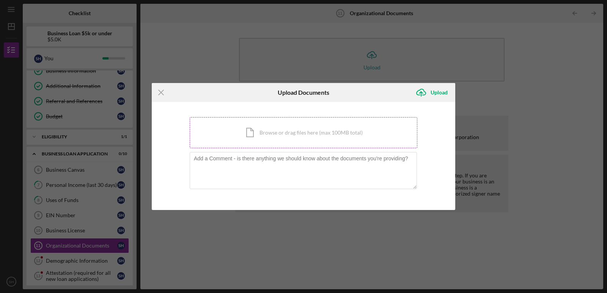
click at [286, 138] on div "Icon/Document Browse or drag files here (max 100MB total) Tap to choose files o…" at bounding box center [304, 132] width 228 height 31
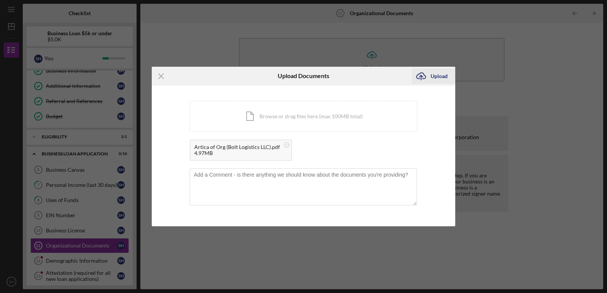
click at [435, 75] on div "Upload" at bounding box center [439, 76] width 17 height 15
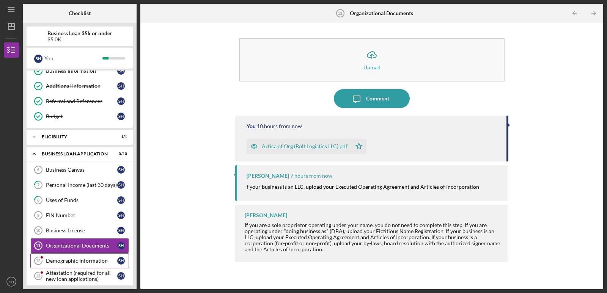
click at [82, 263] on div "Demographic Information" at bounding box center [81, 261] width 71 height 6
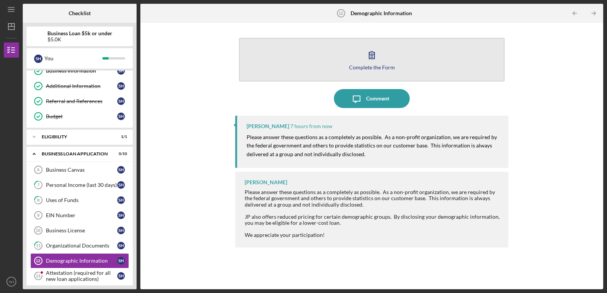
click at [390, 55] on button "Complete the Form Form" at bounding box center [372, 60] width 266 height 44
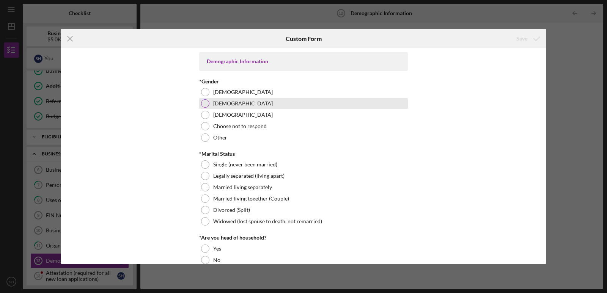
click at [208, 104] on div at bounding box center [205, 103] width 8 height 8
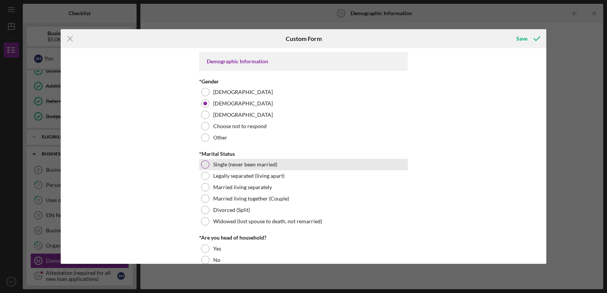
click at [201, 167] on div at bounding box center [205, 164] width 8 height 8
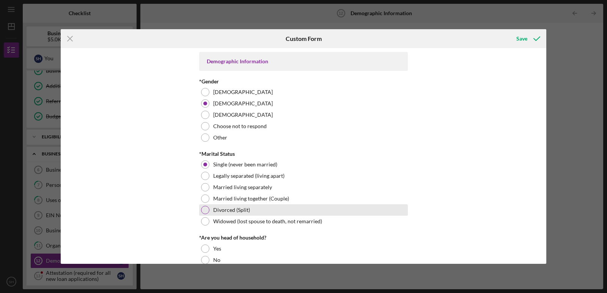
scroll to position [38, 0]
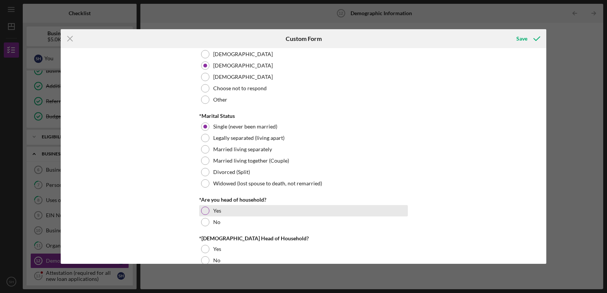
click at [207, 212] on div at bounding box center [205, 211] width 8 height 8
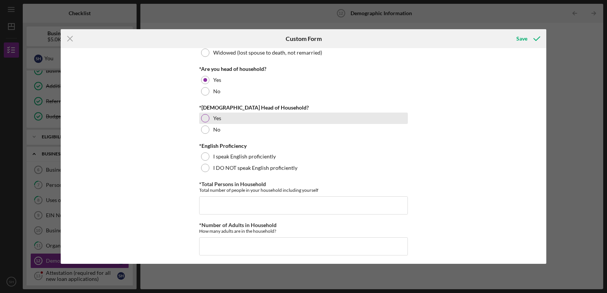
scroll to position [190, 0]
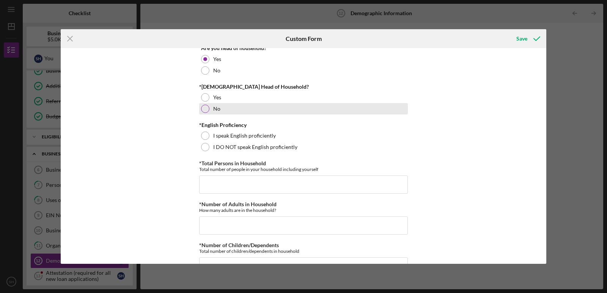
click at [208, 107] on div "No" at bounding box center [303, 108] width 209 height 11
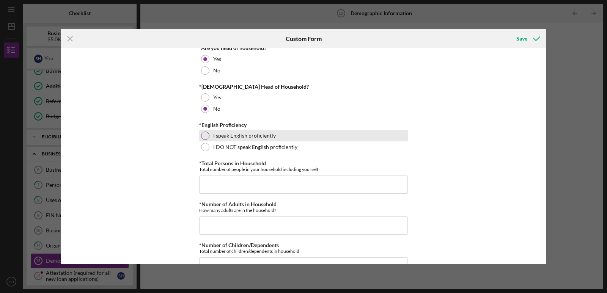
click at [208, 136] on div at bounding box center [205, 136] width 8 height 8
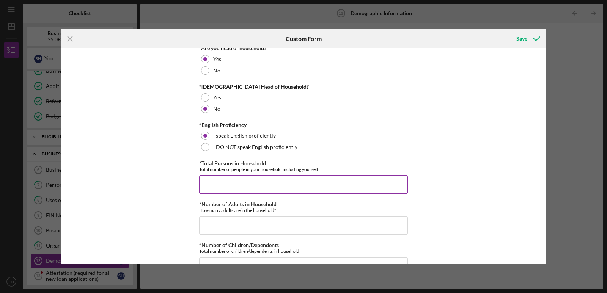
click at [277, 189] on input "*Total Persons in Household" at bounding box center [303, 185] width 209 height 18
type input "1"
click at [267, 228] on input "*Number of Adults in Household" at bounding box center [303, 226] width 209 height 18
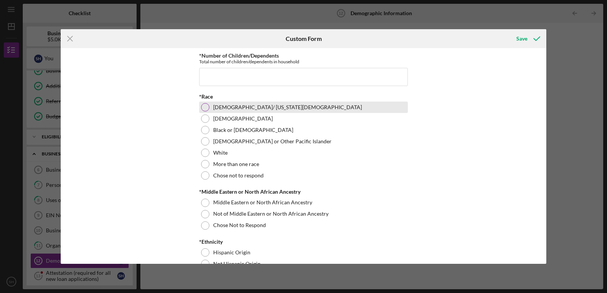
scroll to position [341, 0]
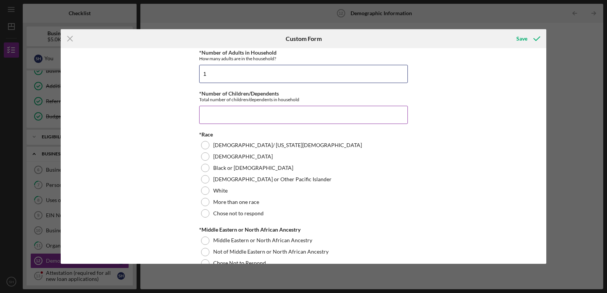
type input "1"
click at [259, 117] on input "*Number of Children/Dependents" at bounding box center [303, 115] width 209 height 18
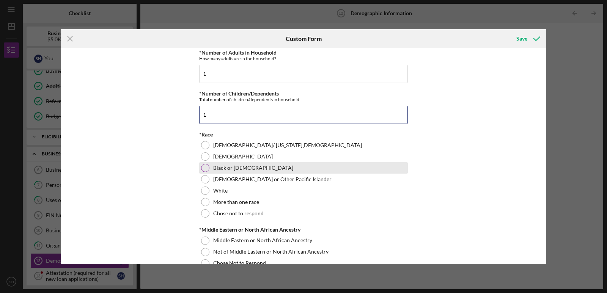
type input "1"
click at [203, 170] on div at bounding box center [205, 168] width 8 height 8
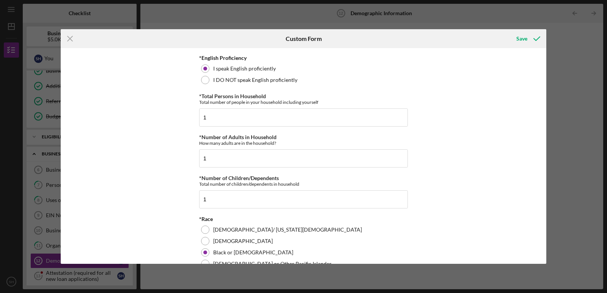
scroll to position [152, 0]
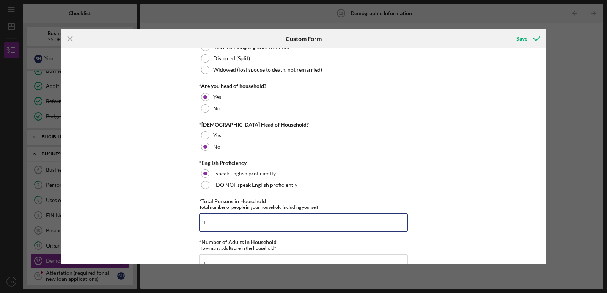
drag, startPoint x: 210, startPoint y: 225, endPoint x: 154, endPoint y: 241, distance: 57.9
click at [154, 241] on div "Demographic Information *Gender Female Male Nonbinary Choose not to respond Oth…" at bounding box center [304, 156] width 486 height 216
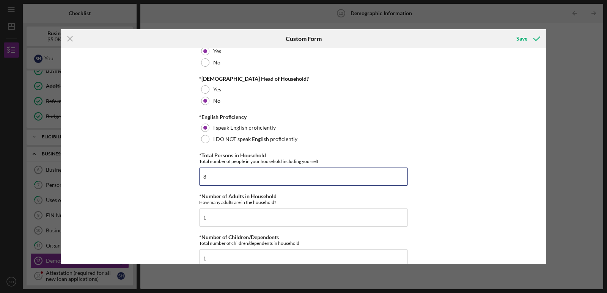
scroll to position [266, 0]
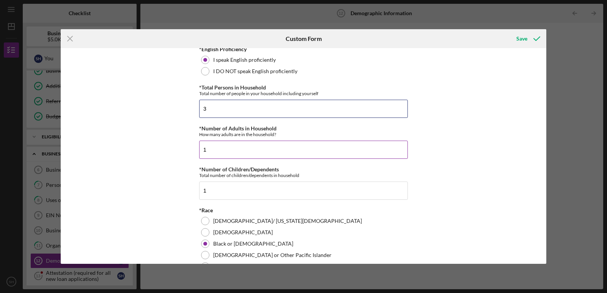
type input "3"
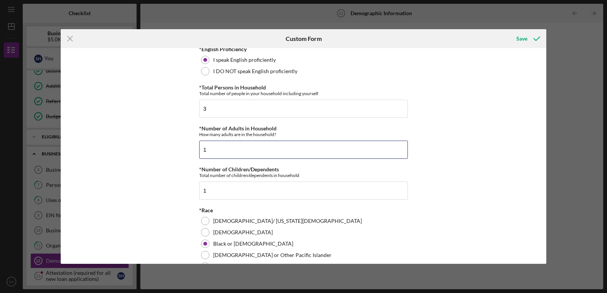
drag, startPoint x: 223, startPoint y: 152, endPoint x: 141, endPoint y: 172, distance: 84.8
click at [142, 171] on div "Demographic Information *Gender Female Male Nonbinary Choose not to respond Oth…" at bounding box center [304, 156] width 486 height 216
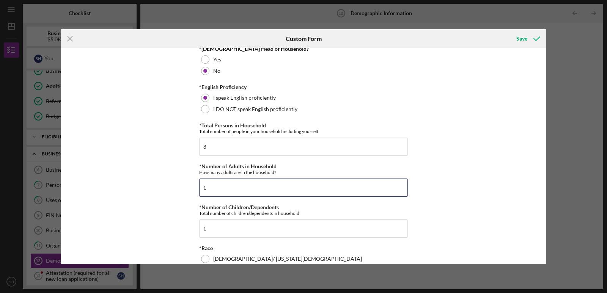
type input "3"
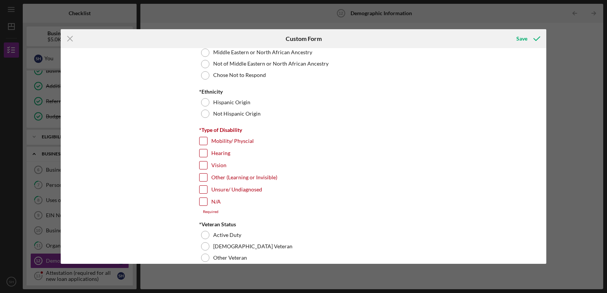
scroll to position [531, 0]
type input "2"
click at [203, 197] on input "N/A" at bounding box center [204, 201] width 8 height 8
checkbox input "true"
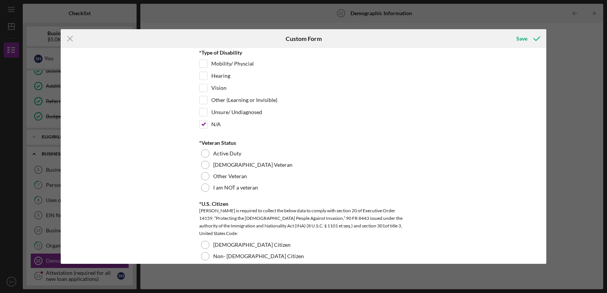
scroll to position [569, 0]
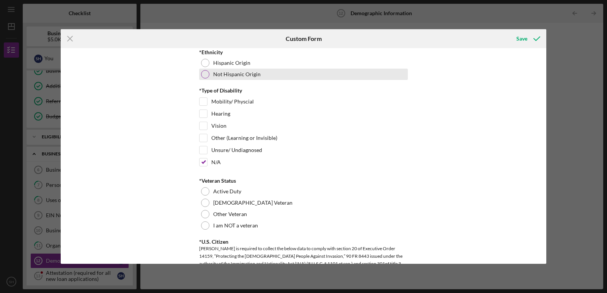
click at [205, 76] on div at bounding box center [205, 74] width 8 height 8
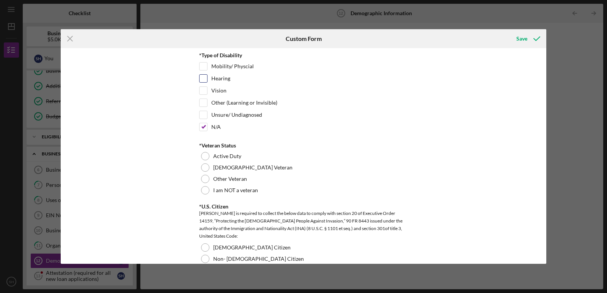
scroll to position [645, 0]
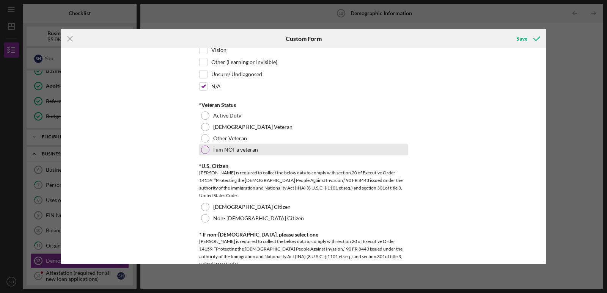
drag, startPoint x: 205, startPoint y: 149, endPoint x: 205, endPoint y: 154, distance: 5.0
click at [205, 153] on div at bounding box center [205, 150] width 8 height 8
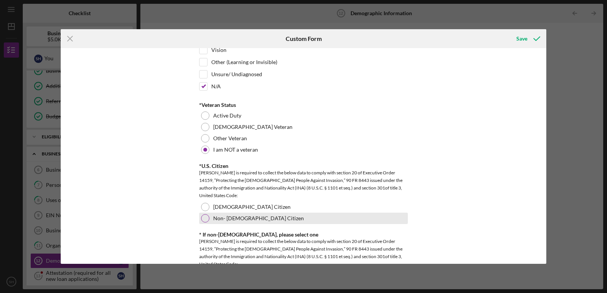
click at [199, 217] on div "Non- US Citizen" at bounding box center [303, 218] width 209 height 11
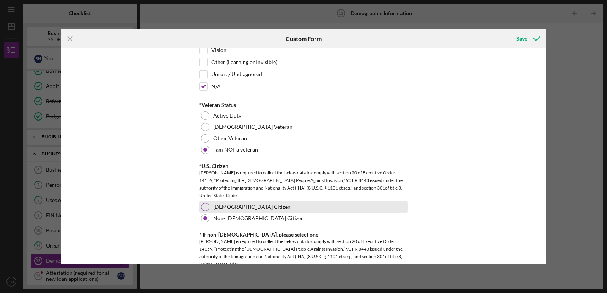
click at [201, 212] on div "US Citizen" at bounding box center [303, 206] width 209 height 11
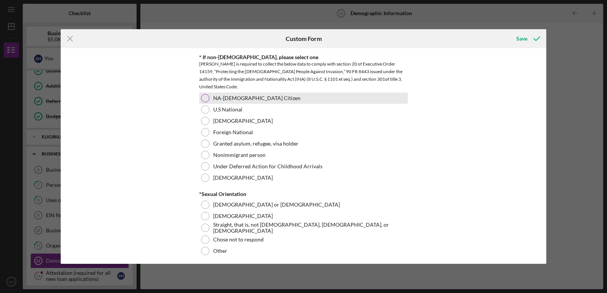
scroll to position [835, 0]
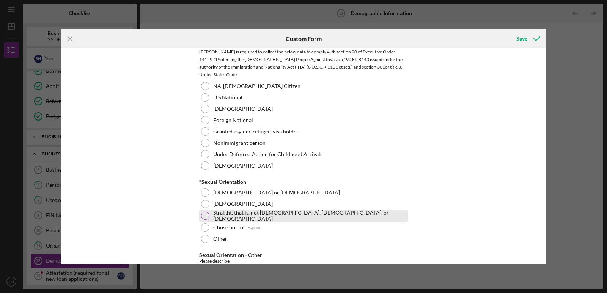
click at [207, 215] on div at bounding box center [205, 216] width 8 height 8
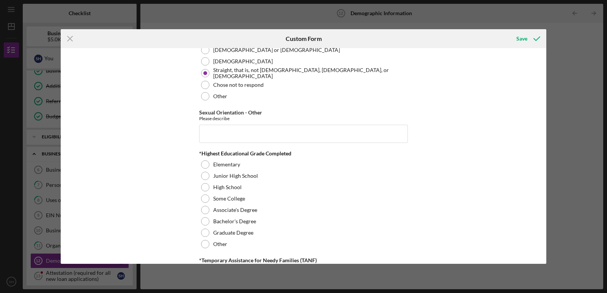
scroll to position [986, 0]
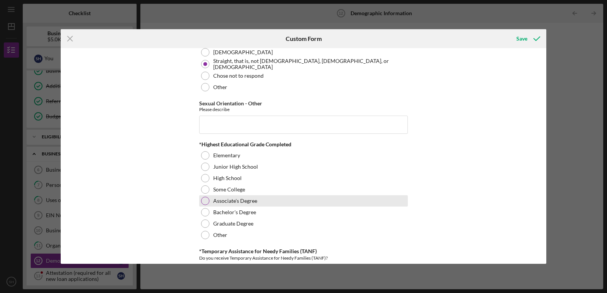
click at [210, 203] on div "Associate's Degree" at bounding box center [303, 200] width 209 height 11
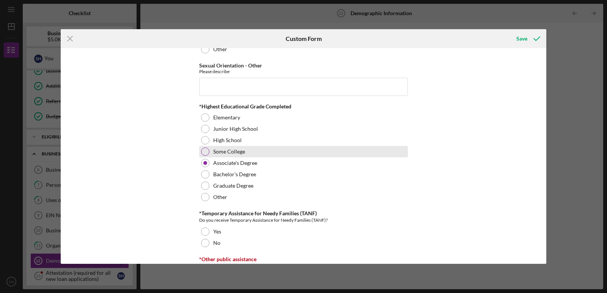
click at [207, 153] on div at bounding box center [205, 152] width 8 height 8
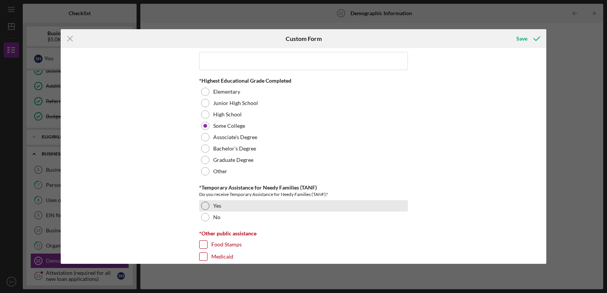
scroll to position [1062, 0]
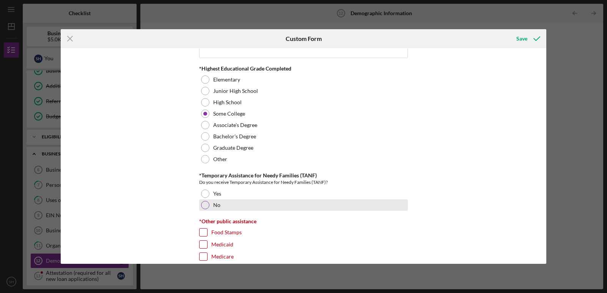
click at [206, 205] on div at bounding box center [205, 205] width 8 height 8
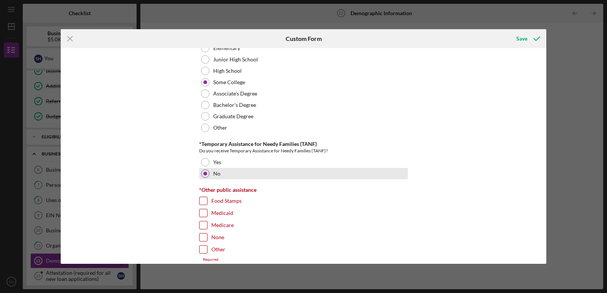
scroll to position [1138, 0]
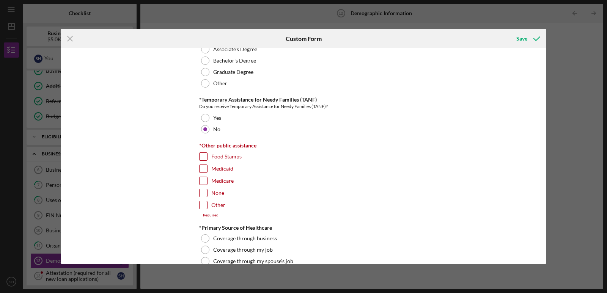
click at [206, 192] on div "None" at bounding box center [303, 195] width 209 height 12
click at [206, 194] on div "None" at bounding box center [303, 195] width 209 height 12
click at [203, 196] on input "None" at bounding box center [204, 193] width 8 height 8
checkbox input "true"
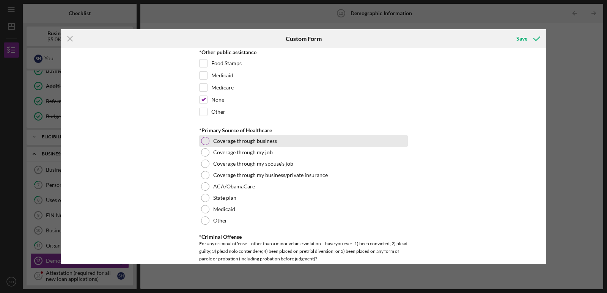
scroll to position [1252, 0]
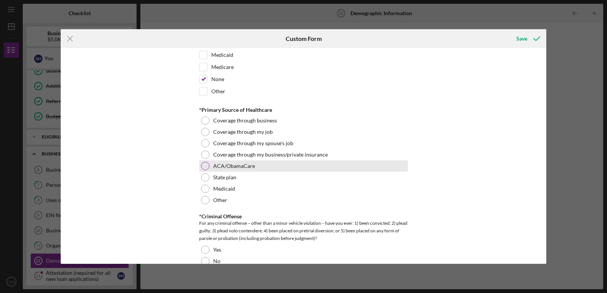
click at [208, 166] on div at bounding box center [205, 166] width 8 height 8
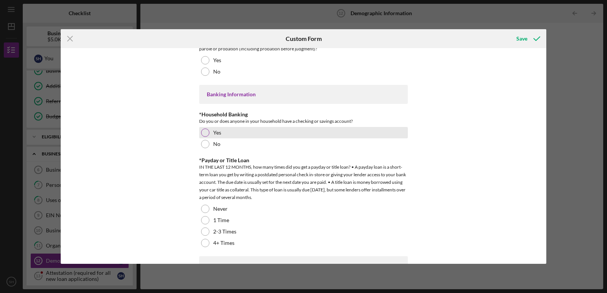
scroll to position [1366, 0]
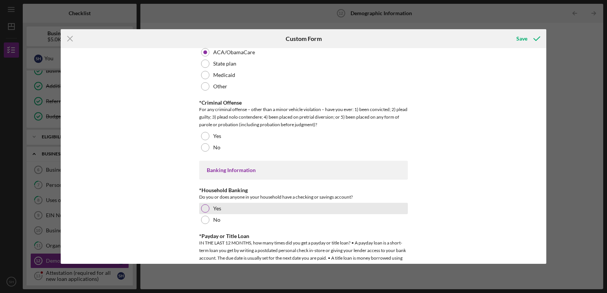
click at [209, 212] on div "Yes" at bounding box center [303, 208] width 209 height 11
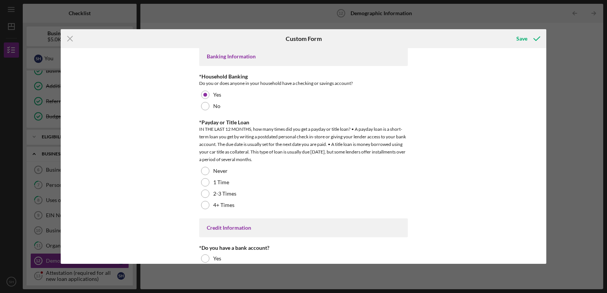
click at [208, 173] on div "Never" at bounding box center [303, 170] width 209 height 11
click at [204, 255] on div at bounding box center [205, 259] width 8 height 8
click at [203, 291] on div "Yes" at bounding box center [303, 296] width 209 height 11
click at [521, 40] on div "Save" at bounding box center [521, 38] width 11 height 15
click at [206, 27] on div at bounding box center [205, 22] width 8 height 8
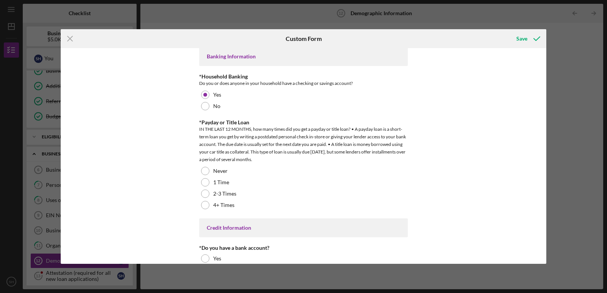
click at [526, 41] on div "Save" at bounding box center [521, 38] width 11 height 15
click at [522, 35] on div "Save" at bounding box center [521, 38] width 11 height 15
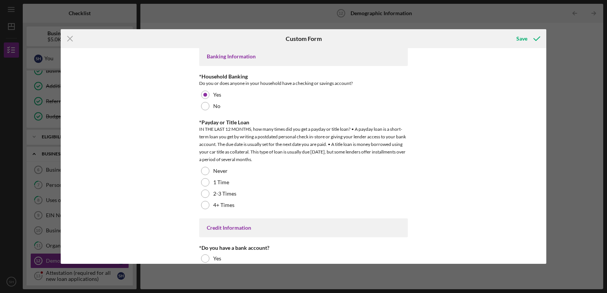
click at [519, 36] on div "Save" at bounding box center [521, 38] width 11 height 15
click at [94, 270] on div "Attestation (required for all new loan applications)" at bounding box center [81, 276] width 71 height 12
click at [367, 58] on icon "button" at bounding box center [371, 55] width 19 height 19
click div
click at [65, 285] on div "Fee Disclosure(Required for all business applications,Not needed for Contractor…" at bounding box center [81, 291] width 71 height 12
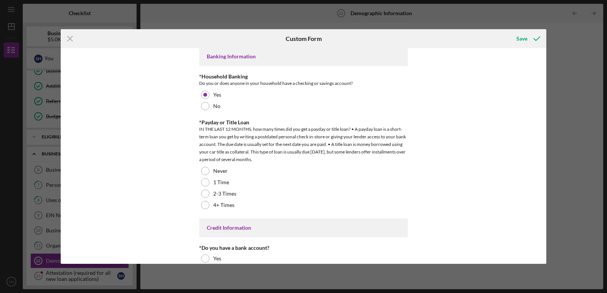
click at [370, 73] on button "Complete the Form Form" at bounding box center [372, 60] width 266 height 44
click link "Loan Pre-Approval Loan Pre-Approval S H"
click at [160, 194] on div "Icon/Message Comment Franchot Cunningham Congratulations! Your loan has been pr…" at bounding box center [371, 156] width 455 height 259
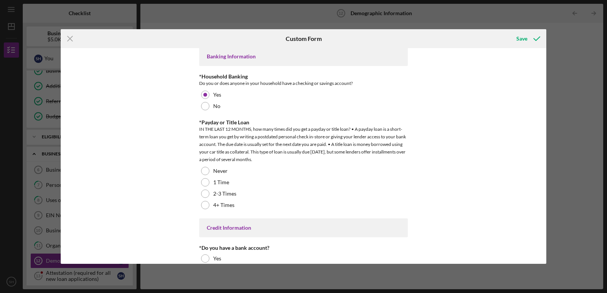
click at [75, 173] on div "Business Canvas" at bounding box center [81, 170] width 71 height 6
click at [327, 72] on button "Complete the Form Form" at bounding box center [372, 60] width 266 height 44
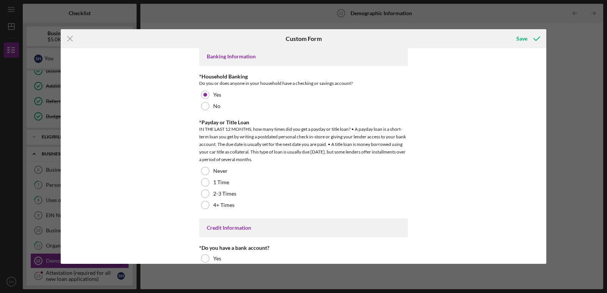
click at [73, 41] on icon "Icon/Close" at bounding box center [70, 38] width 19 height 19
click button "Discard"
click at [76, 162] on div "Icon/Expander BUSINESS LOAN APPLICATION 0 / 10" at bounding box center [80, 154] width 106 height 16
click div "SBA 912 Form (for SBA Micro-Loan ONLY)"
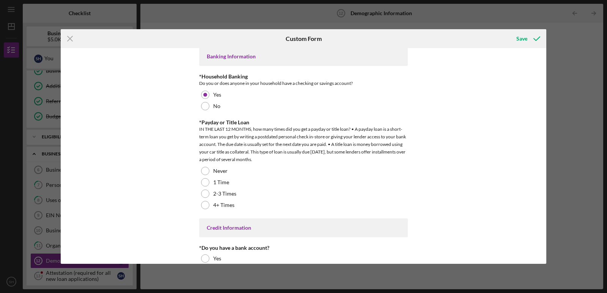
click div "SBA 1624 form (for SBA Micro-Loan ONLY)"
click link "Payment Portal 17 Payment Portal S H"
click div "Ready for Loan Origination"
click at [193, 33] on div "Icon/Upload Upload Icon/Message Comment Franchot Cunningham Congratulations! Yo…" at bounding box center [371, 156] width 455 height 259
